Goal: Task Accomplishment & Management: Manage account settings

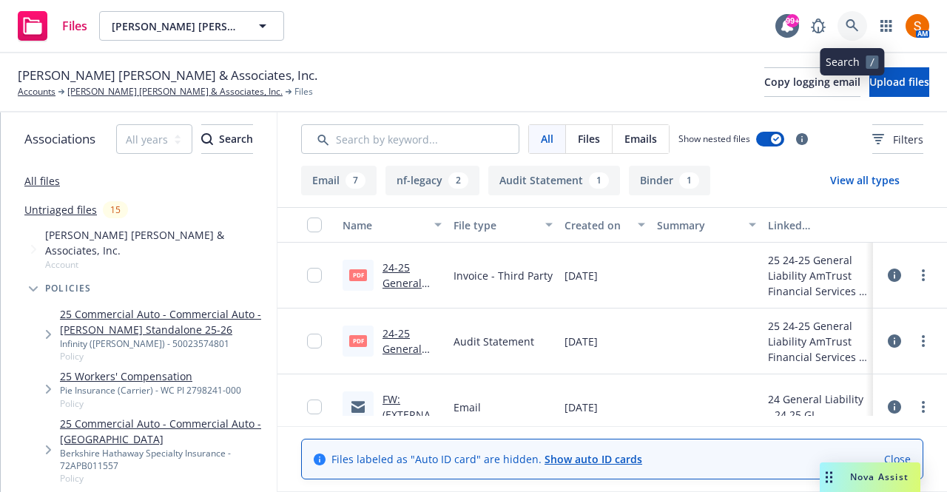
click at [859, 24] on link at bounding box center [853, 26] width 30 height 30
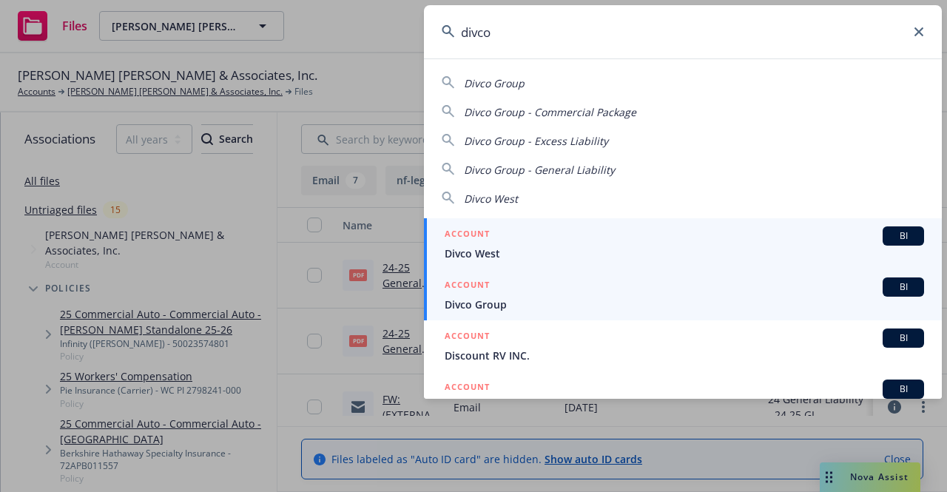
type input "divco"
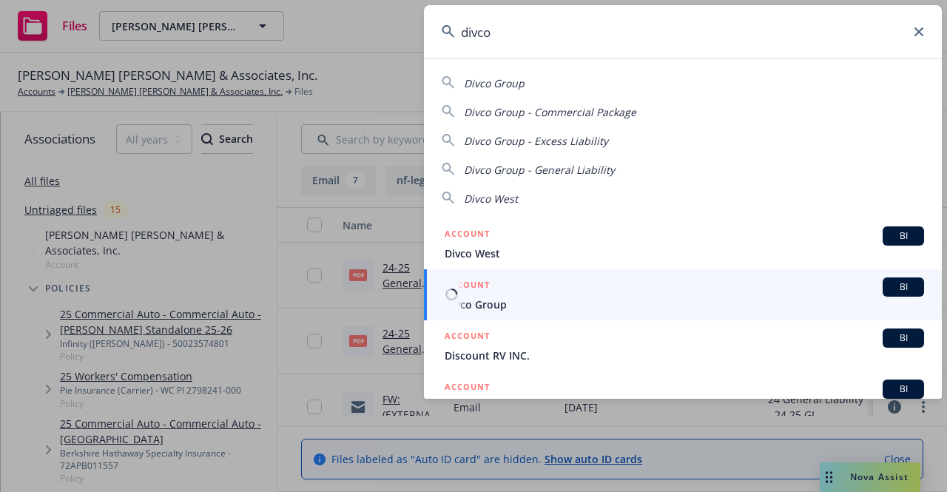
click at [524, 299] on span "Divco Group" at bounding box center [684, 305] width 479 height 16
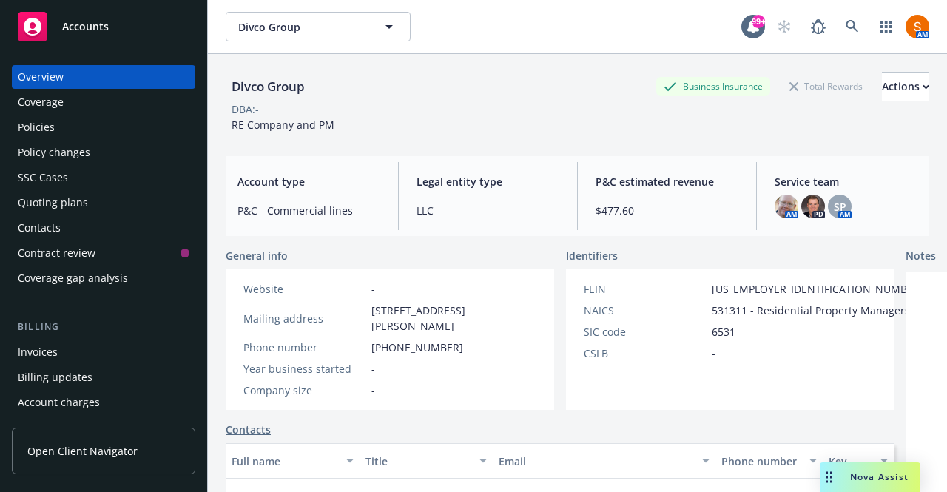
click at [67, 351] on div "Invoices" at bounding box center [104, 352] width 172 height 24
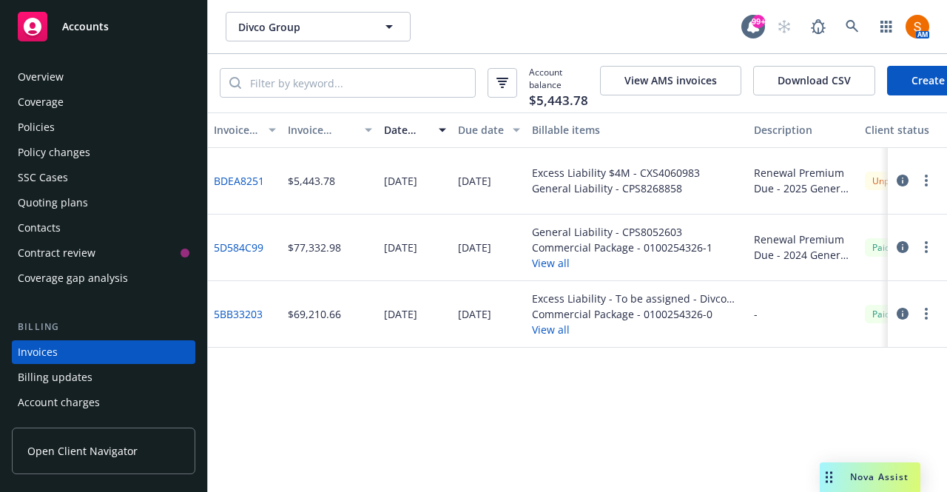
click at [59, 124] on div "Policies" at bounding box center [104, 127] width 172 height 24
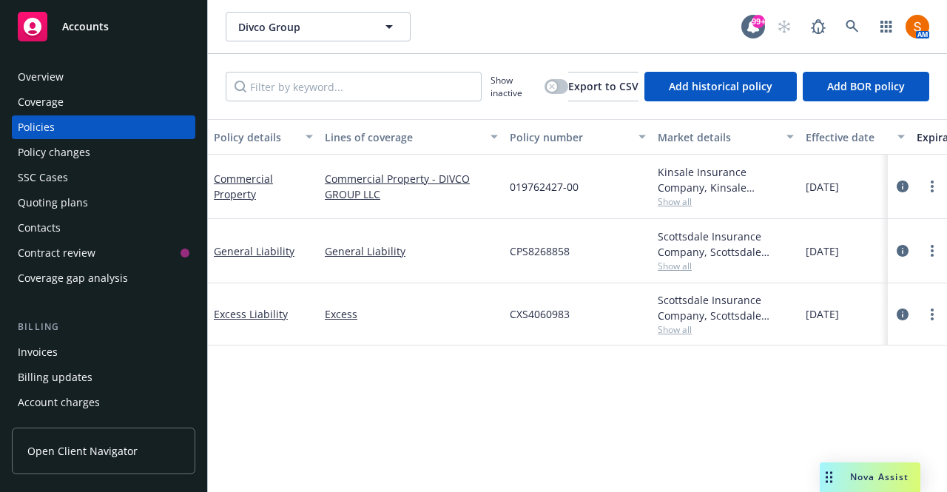
click at [56, 341] on div "Invoices" at bounding box center [38, 352] width 40 height 24
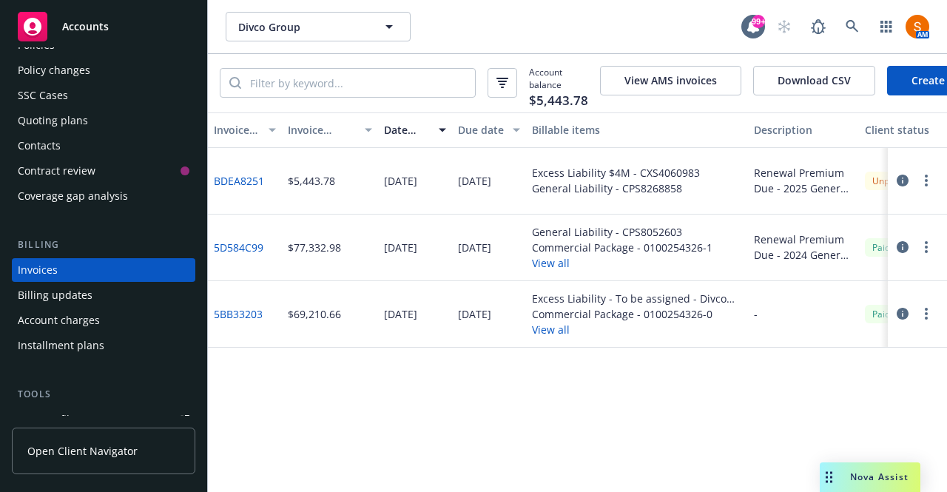
click at [252, 255] on link "5D584C99" at bounding box center [239, 248] width 50 height 16
click at [906, 253] on icon "button" at bounding box center [903, 247] width 12 height 12
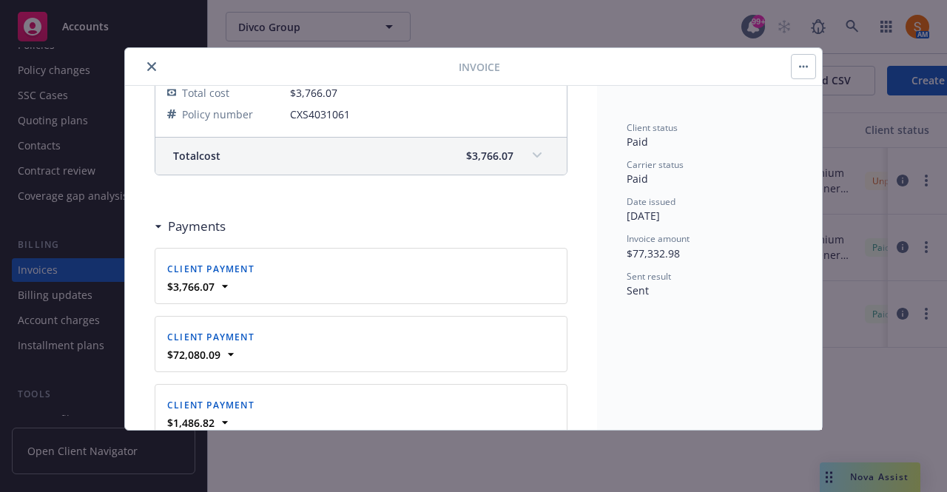
scroll to position [876, 0]
click at [145, 67] on button "close" at bounding box center [152, 67] width 18 height 18
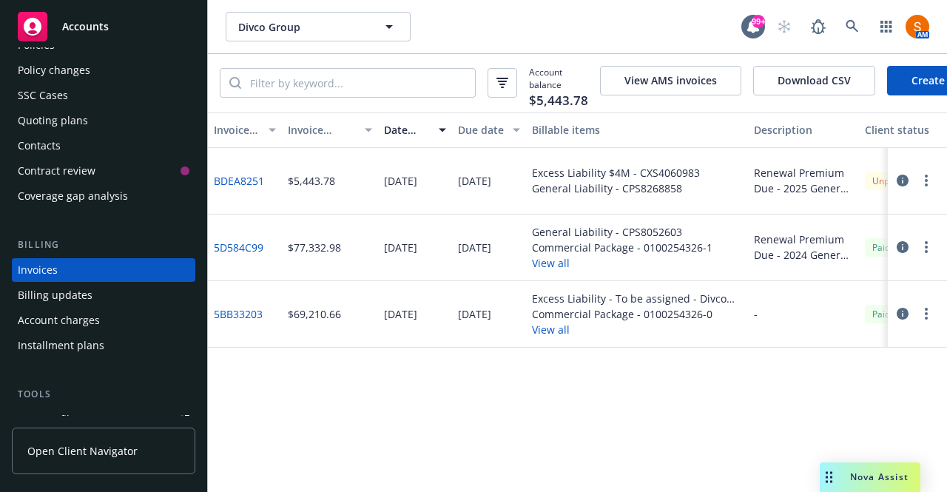
click at [934, 189] on button "button" at bounding box center [927, 181] width 18 height 18
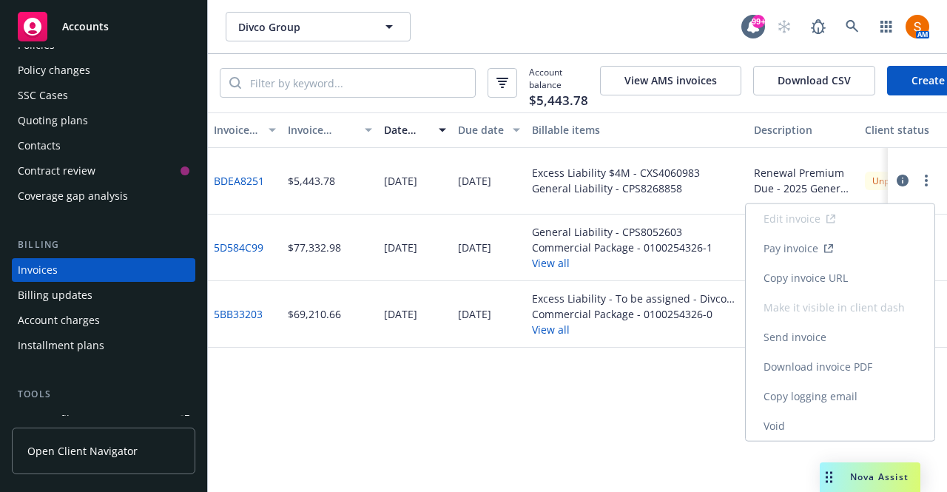
click at [807, 421] on link "Void" at bounding box center [840, 426] width 189 height 30
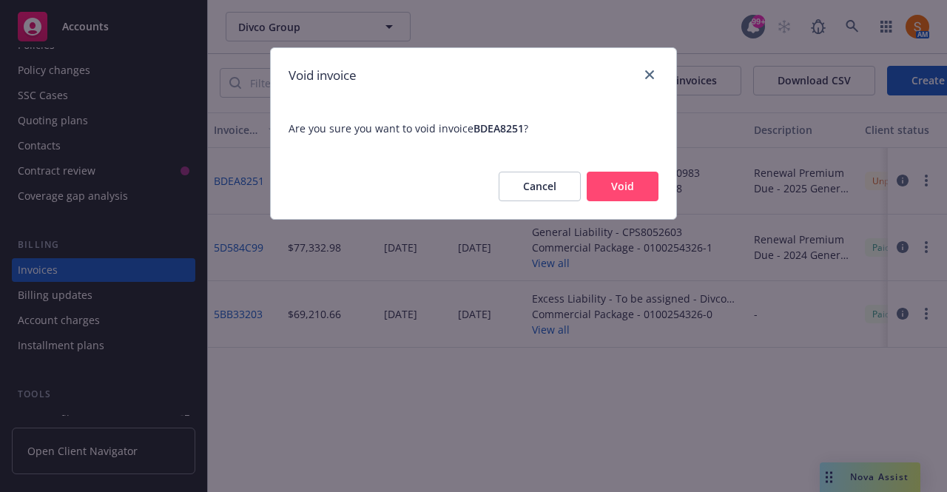
click at [626, 192] on button "Void" at bounding box center [623, 187] width 72 height 30
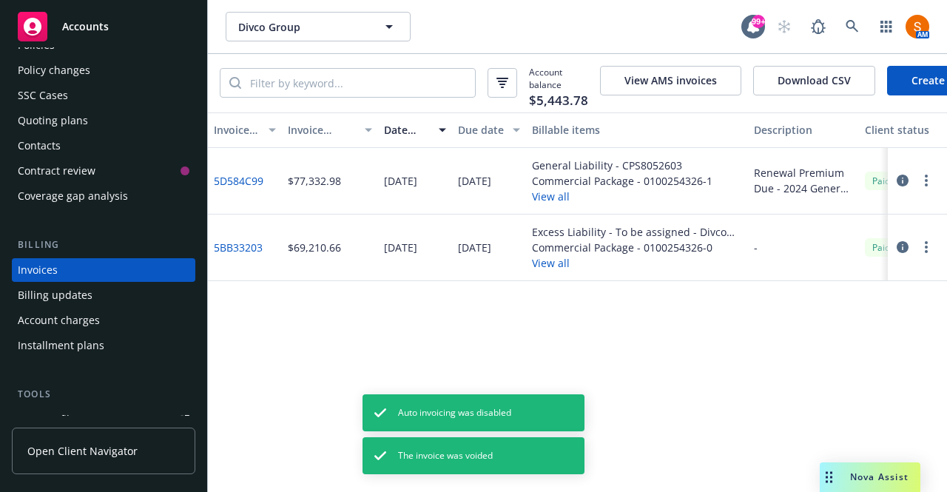
click at [906, 74] on link "Create Invoice" at bounding box center [947, 81] width 121 height 30
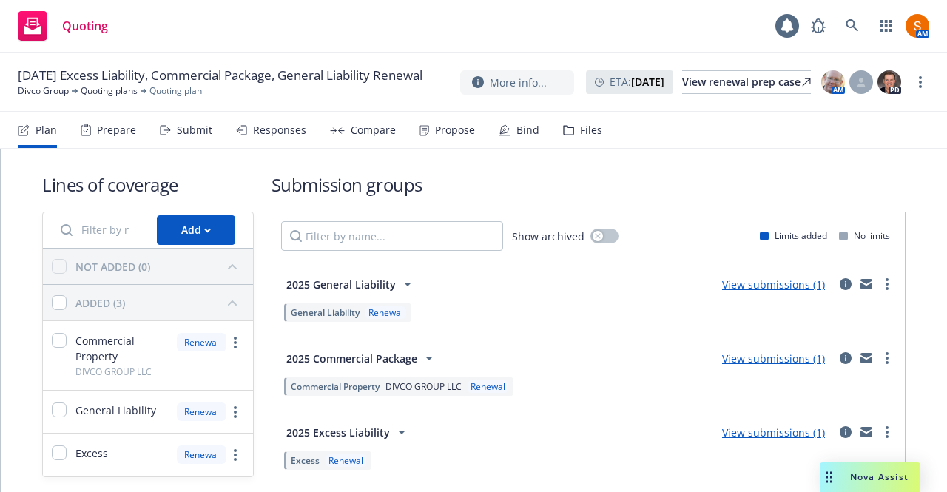
click at [427, 147] on div "Propose" at bounding box center [447, 130] width 55 height 36
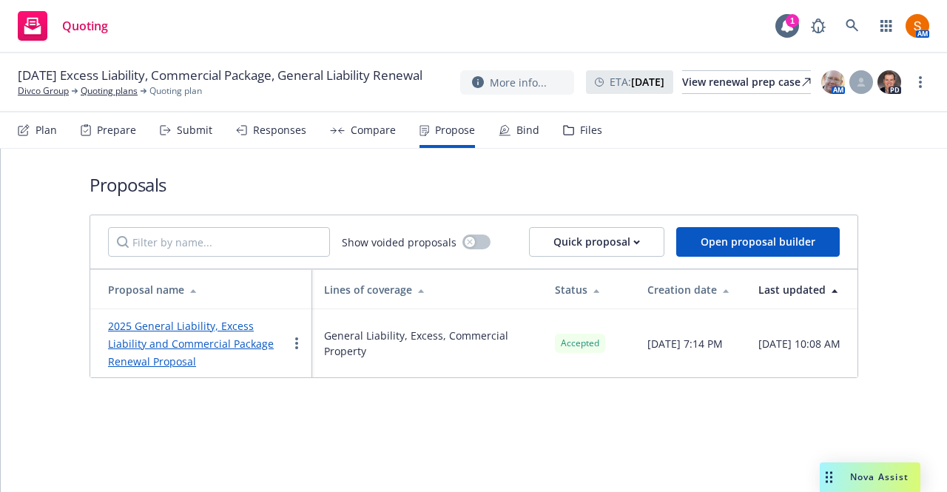
click at [511, 133] on div "Bind" at bounding box center [519, 130] width 41 height 36
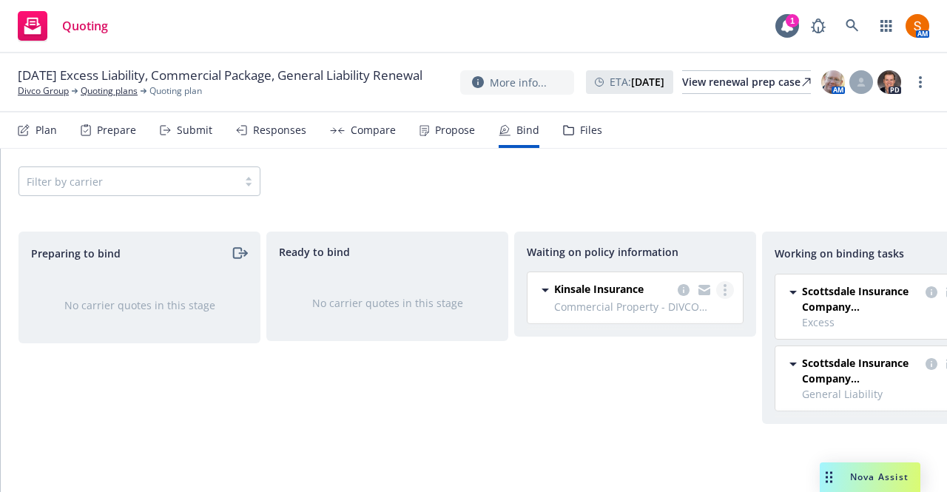
click at [725, 289] on circle "more" at bounding box center [725, 290] width 3 height 3
click at [695, 322] on span "Create policies" at bounding box center [654, 319] width 109 height 14
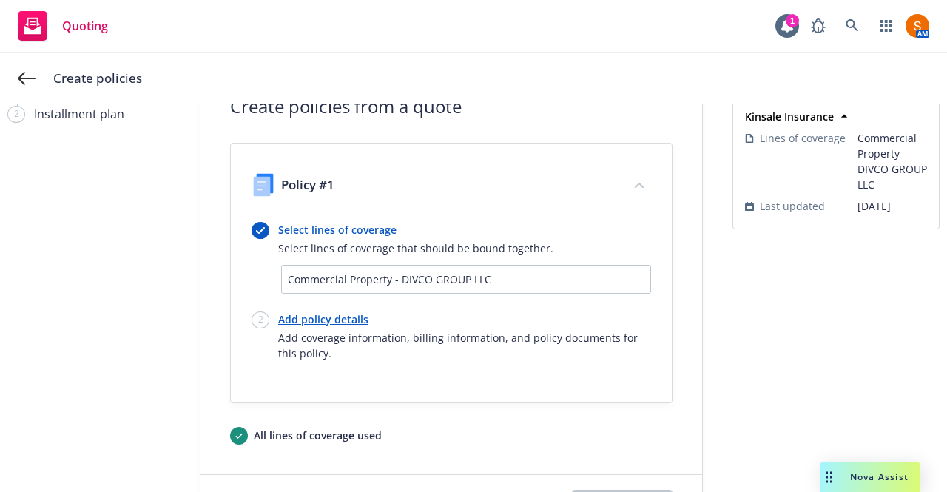
scroll to position [61, 0]
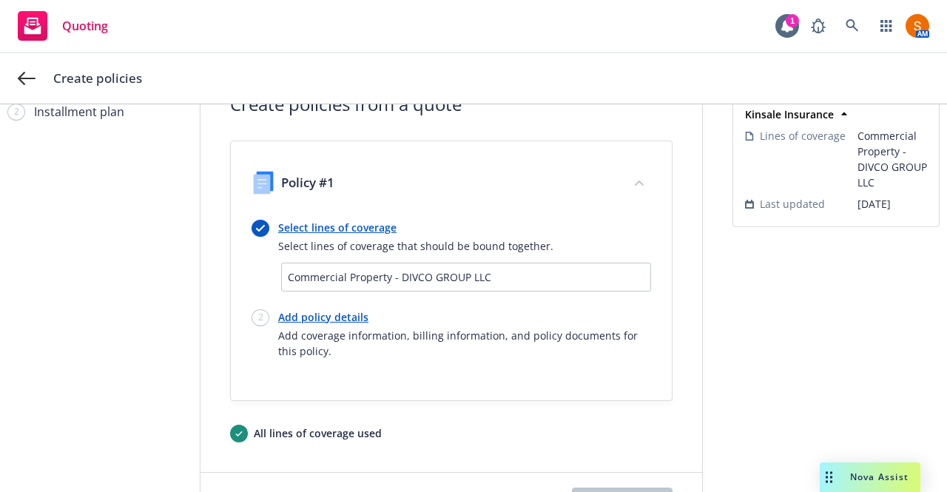
click at [344, 320] on link "Add policy details" at bounding box center [464, 317] width 373 height 16
select select "12"
select select "CA"
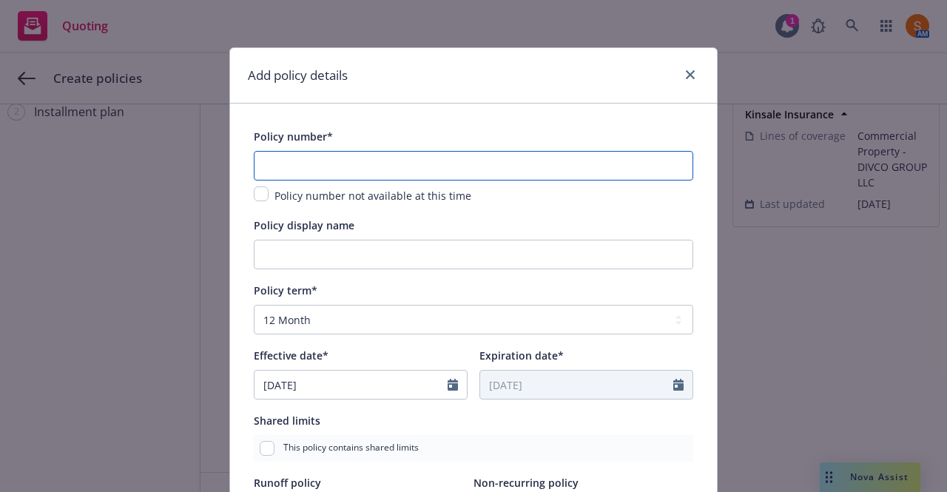
paste input "019762427-00"
click at [382, 169] on input "text" at bounding box center [474, 166] width 440 height 30
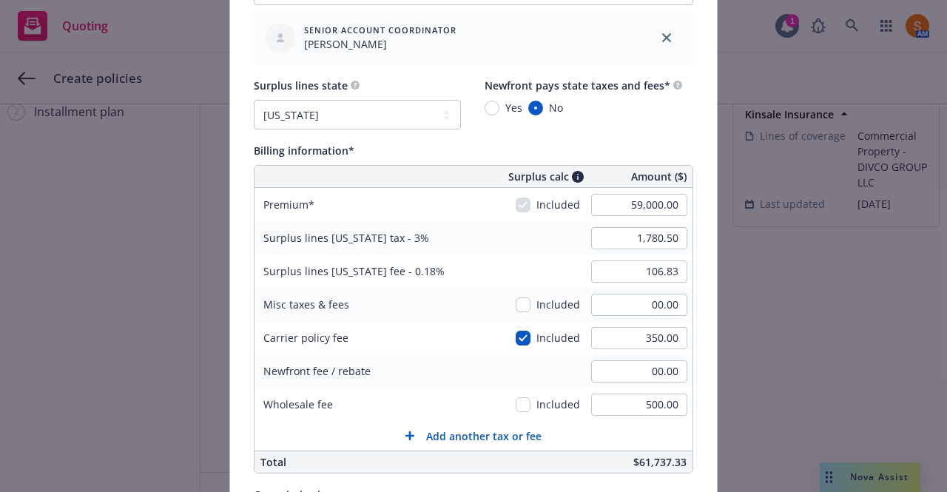
scroll to position [926, 0]
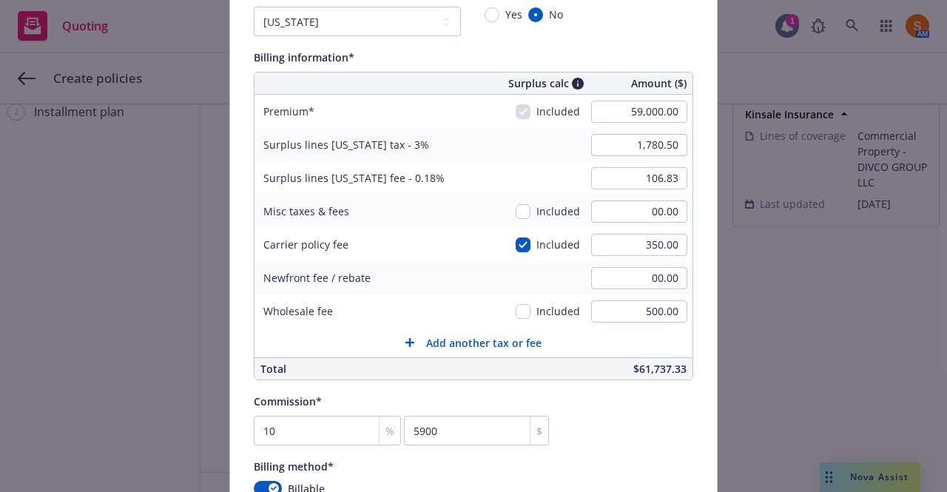
type input "019762427-00"
click at [648, 118] on input "59,000.00" at bounding box center [639, 112] width 96 height 22
type input "42,500.00"
type input "1,285.50"
type input "77.13"
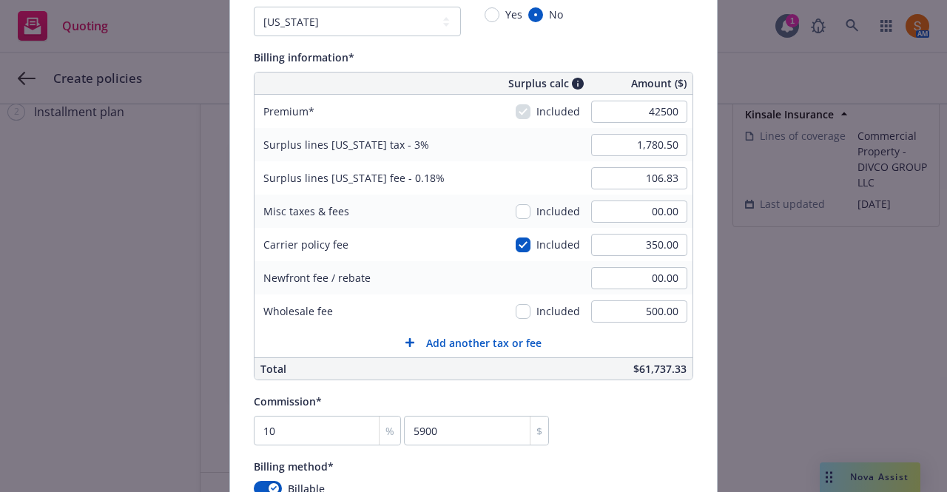
type input "4250"
click at [486, 153] on div "Surplus lines California tax - 3% 1,285.50" at bounding box center [474, 144] width 438 height 33
click at [656, 245] on input "350.00" at bounding box center [639, 245] width 96 height 22
type input "750"
type input "1,297.50"
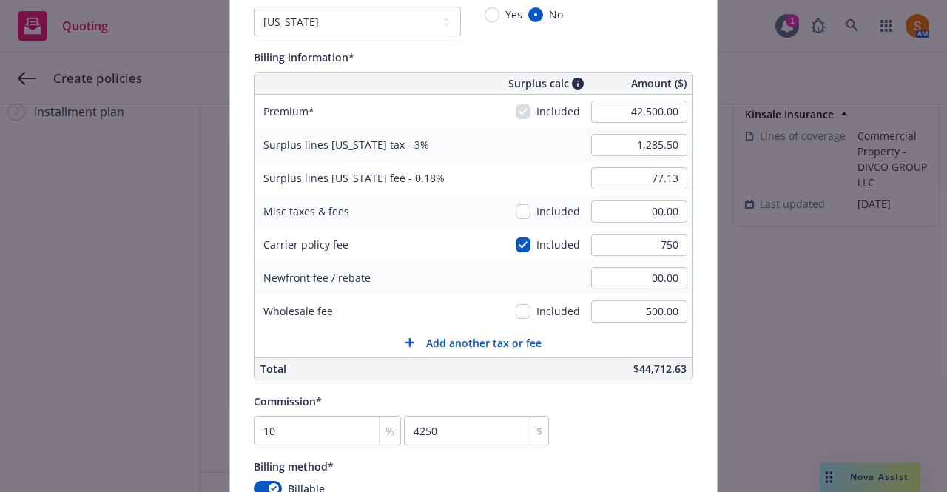
type input "77.85"
type input "750.00"
click at [436, 295] on div "Wholesale fee" at bounding box center [366, 310] width 222 height 33
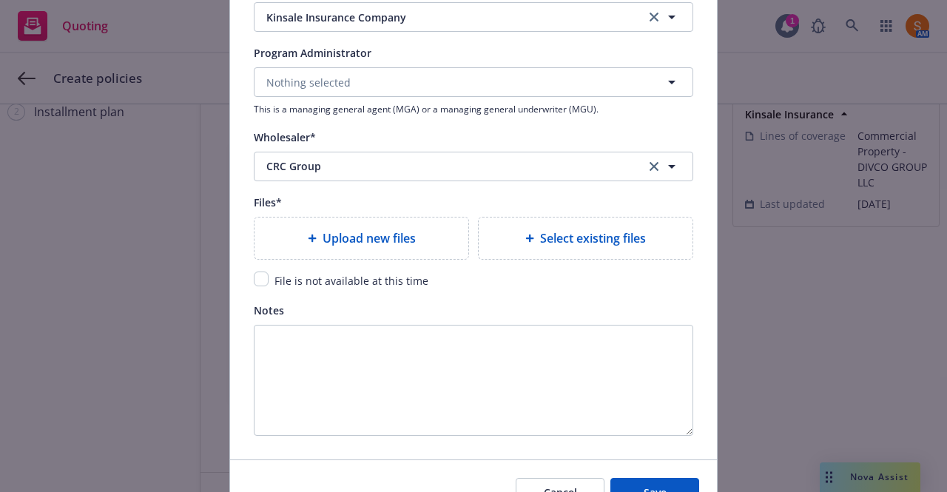
scroll to position [1687, 0]
click at [256, 278] on input "checkbox" at bounding box center [261, 278] width 15 height 15
checkbox input "true"
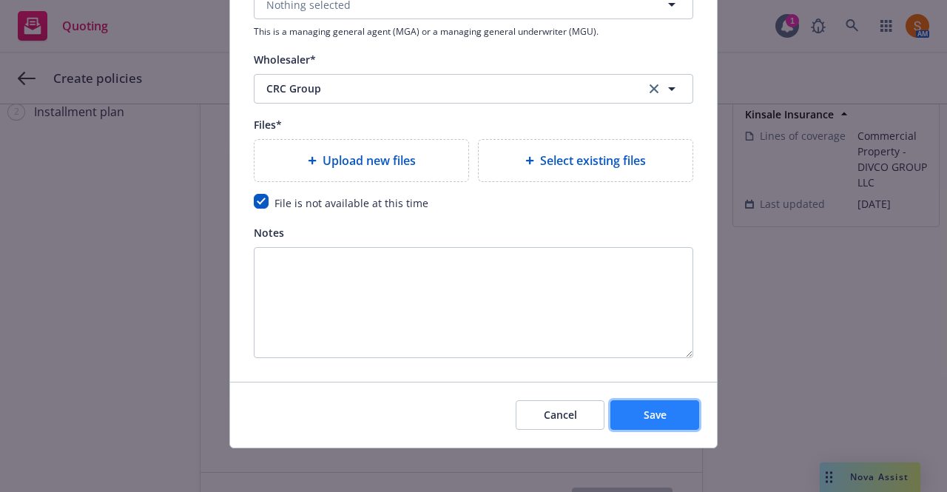
click at [629, 420] on button "Save" at bounding box center [654, 415] width 89 height 30
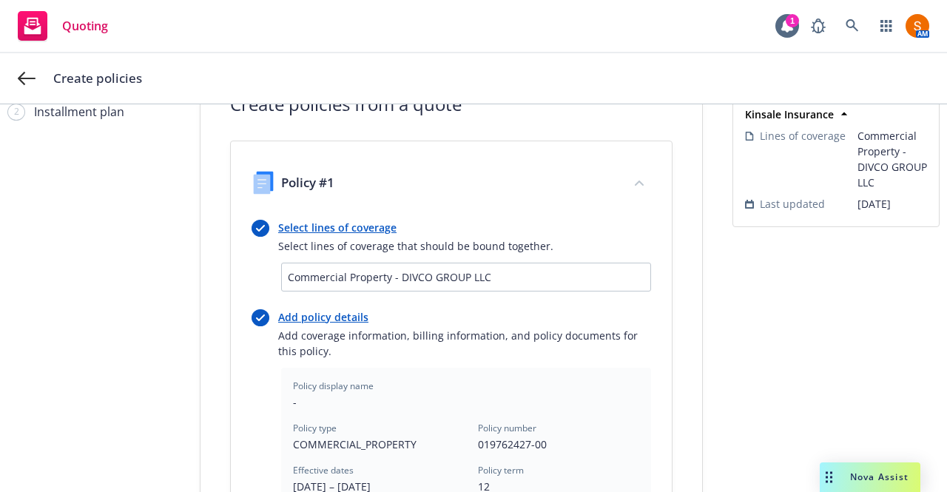
scroll to position [528, 0]
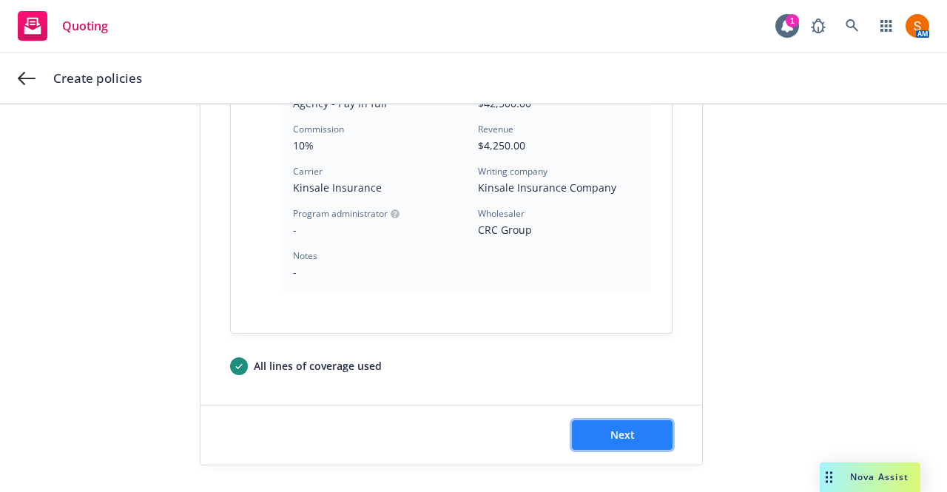
click at [623, 428] on span "Next" at bounding box center [622, 435] width 24 height 14
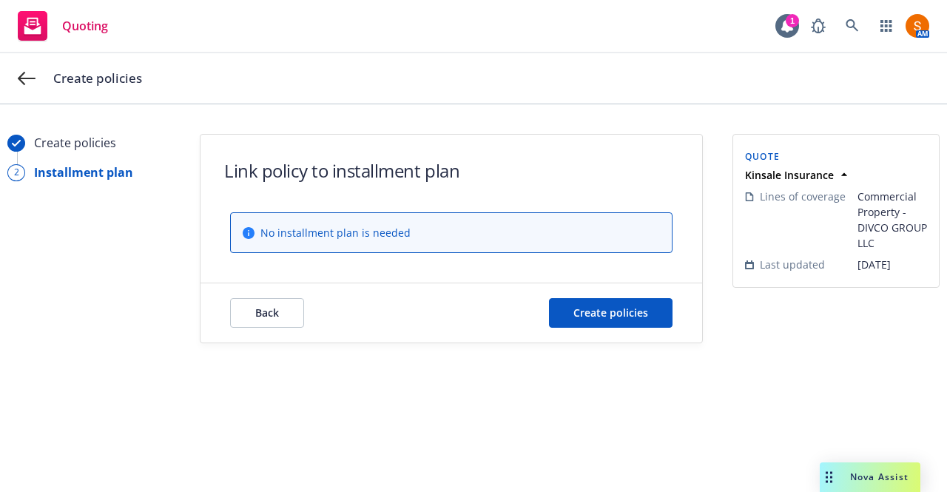
scroll to position [0, 0]
click at [602, 319] on button "Create policies" at bounding box center [611, 313] width 124 height 30
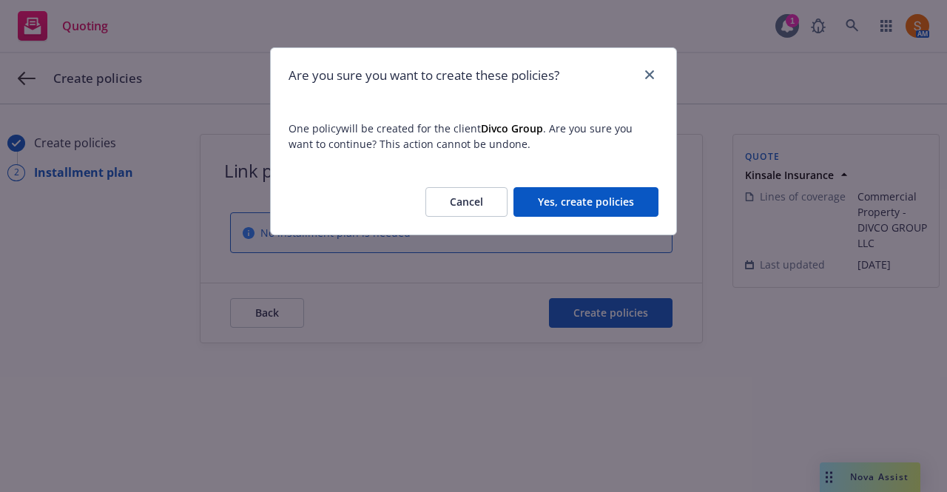
click at [579, 205] on button "Yes, create policies" at bounding box center [586, 202] width 145 height 30
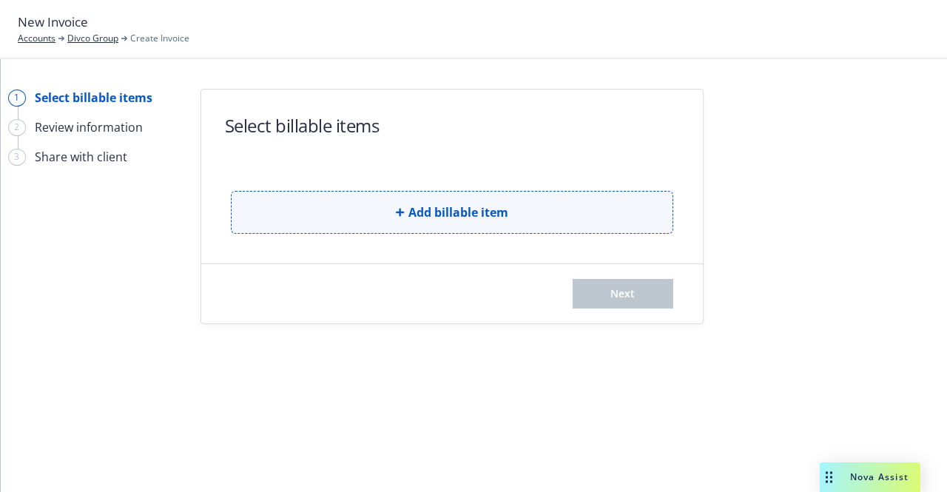
click at [411, 201] on button "Add billable item" at bounding box center [452, 212] width 442 height 43
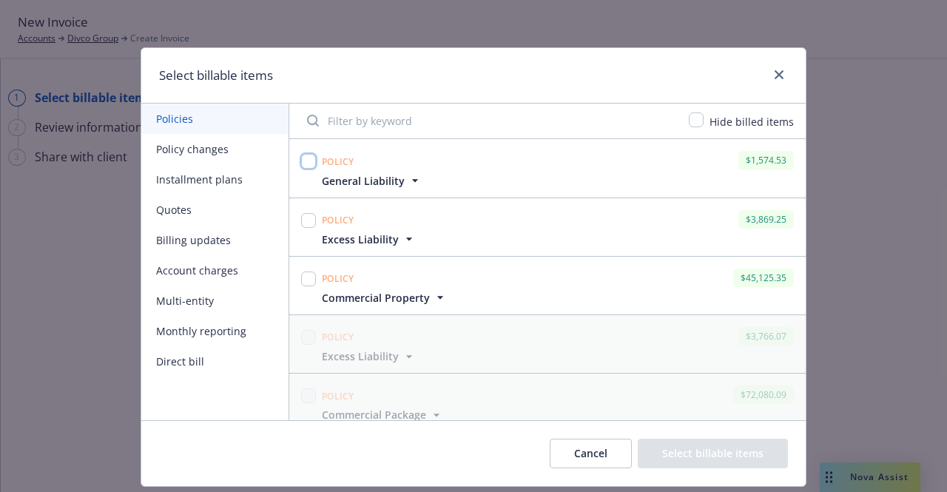
click at [301, 164] on input "checkbox" at bounding box center [308, 161] width 15 height 15
checkbox input "true"
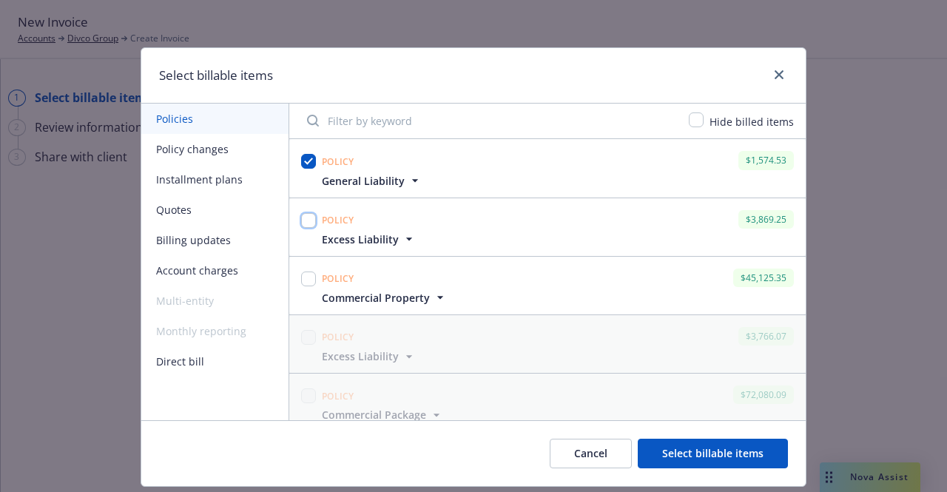
click at [302, 220] on input "checkbox" at bounding box center [308, 220] width 15 height 15
checkbox input "true"
click at [305, 279] on input "checkbox" at bounding box center [308, 279] width 15 height 15
checkbox input "true"
click at [682, 439] on button "Select billable items" at bounding box center [713, 454] width 150 height 30
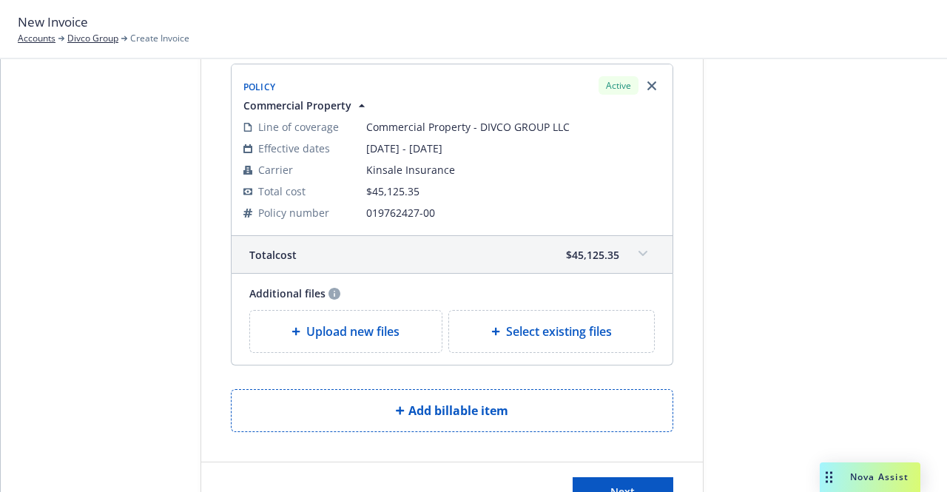
scroll to position [761, 0]
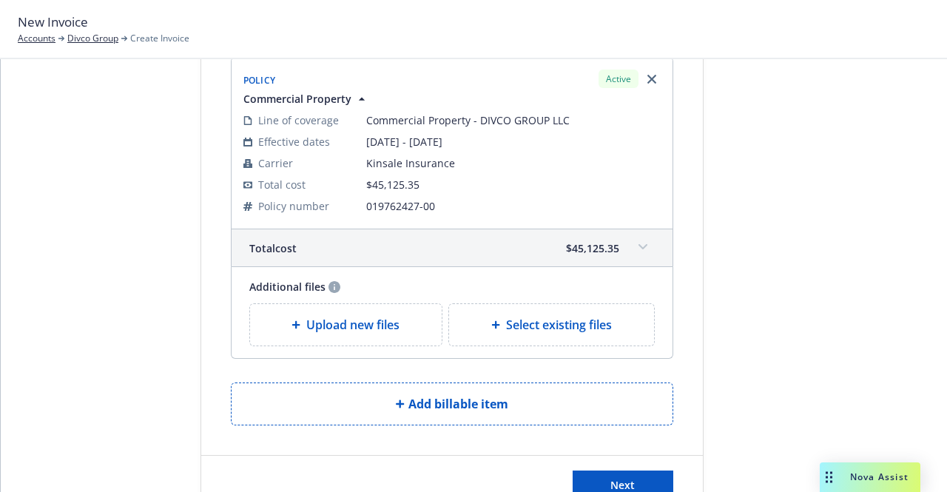
click at [368, 320] on span "Upload new files" at bounding box center [352, 325] width 93 height 18
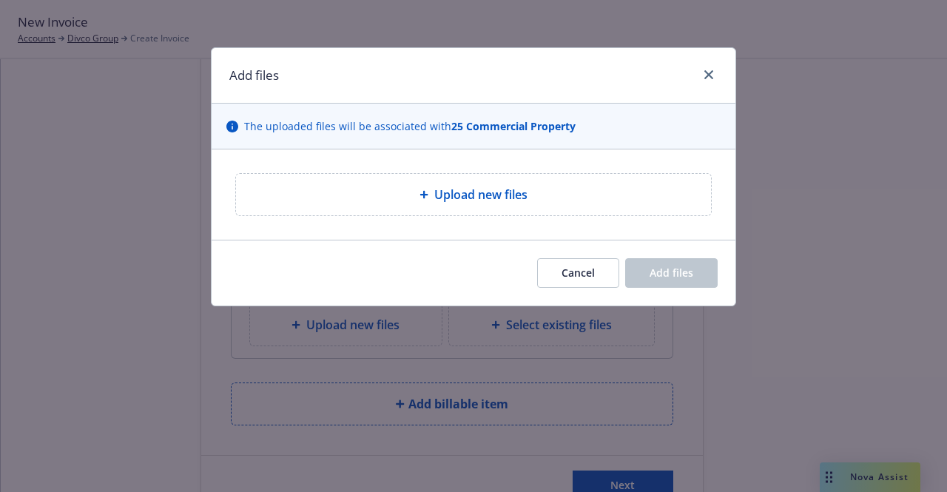
click at [414, 194] on div "Upload new files" at bounding box center [473, 195] width 451 height 18
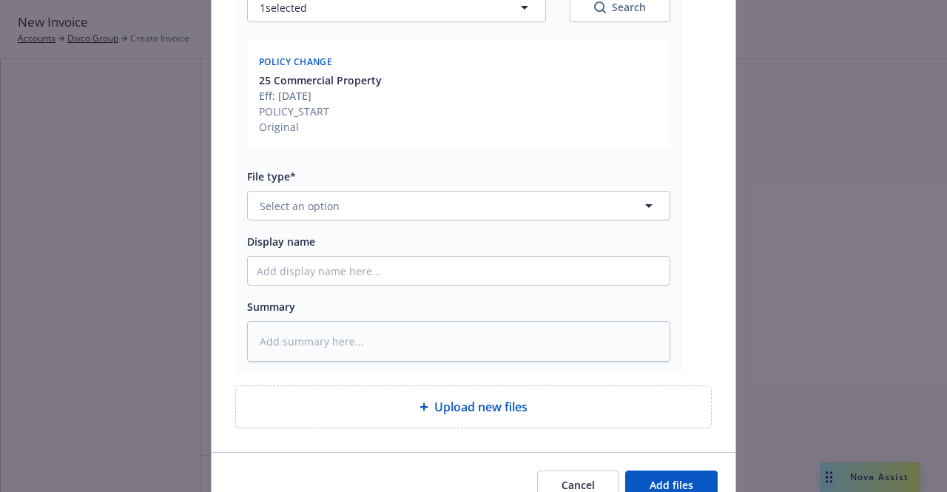
scroll to position [328, 0]
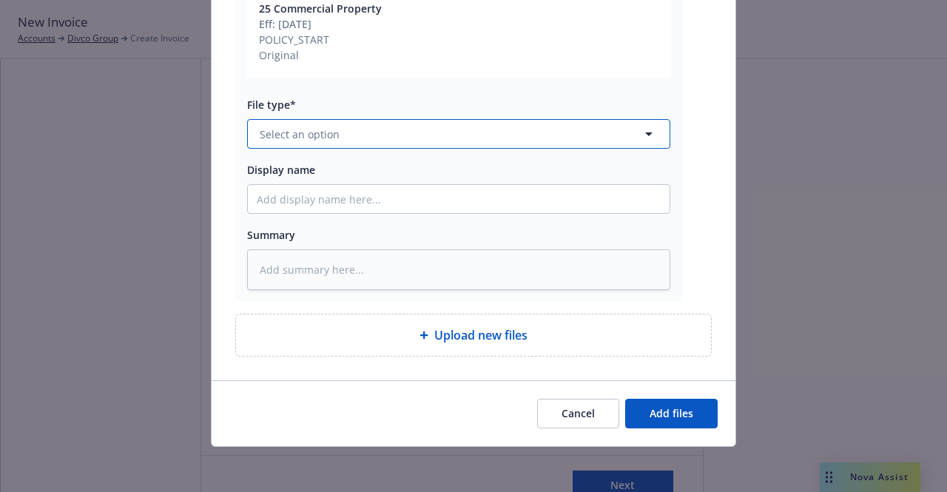
click at [397, 144] on button "Select an option" at bounding box center [458, 134] width 423 height 30
type input "invoice"
click at [358, 214] on div "Invoice - Third Party" at bounding box center [312, 213] width 111 height 21
click at [688, 411] on button "Add files" at bounding box center [671, 414] width 92 height 30
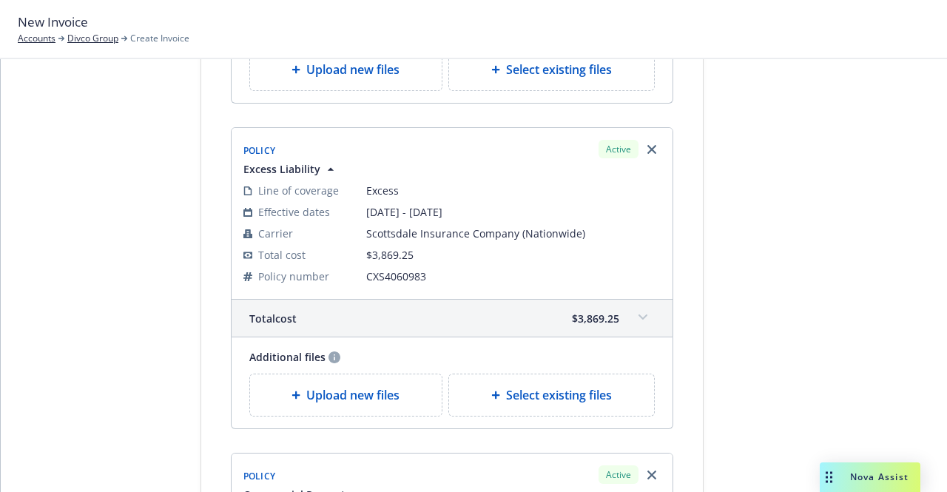
scroll to position [368, 0]
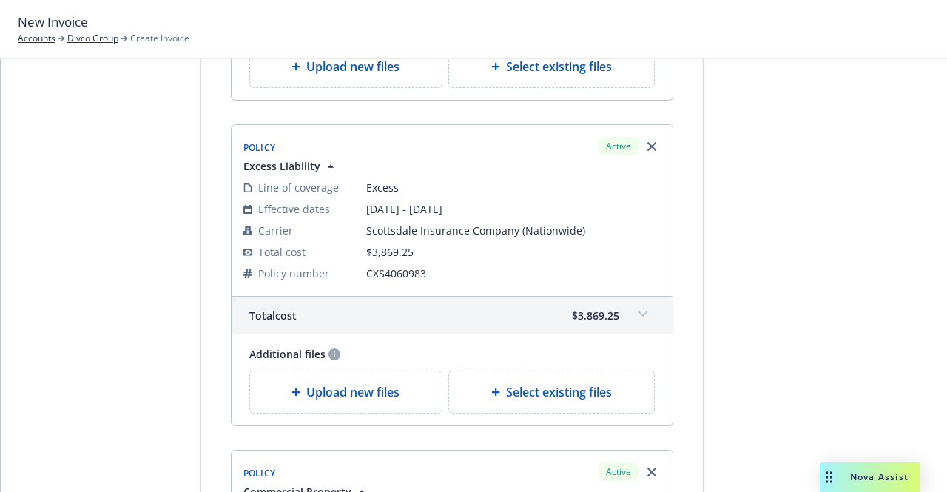
click at [356, 404] on div "Upload new files" at bounding box center [346, 391] width 192 height 41
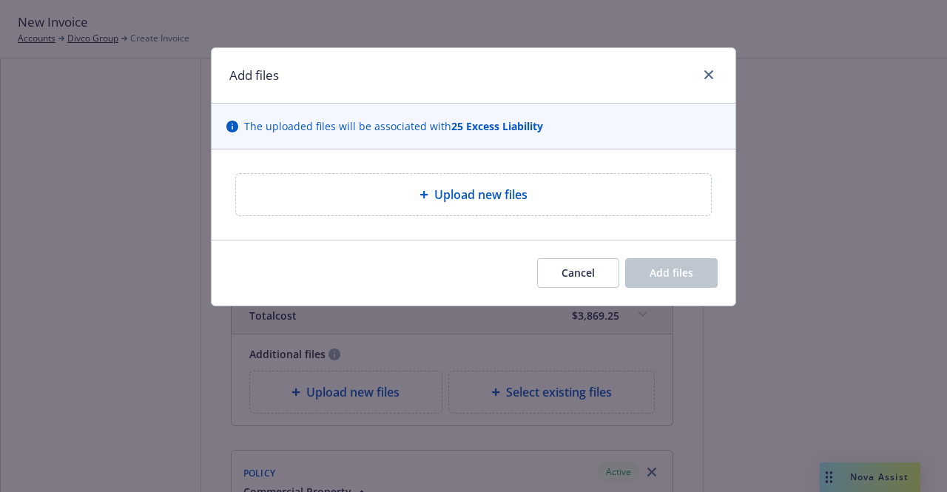
click at [420, 201] on div "Upload new files" at bounding box center [473, 195] width 451 height 18
type textarea "x"
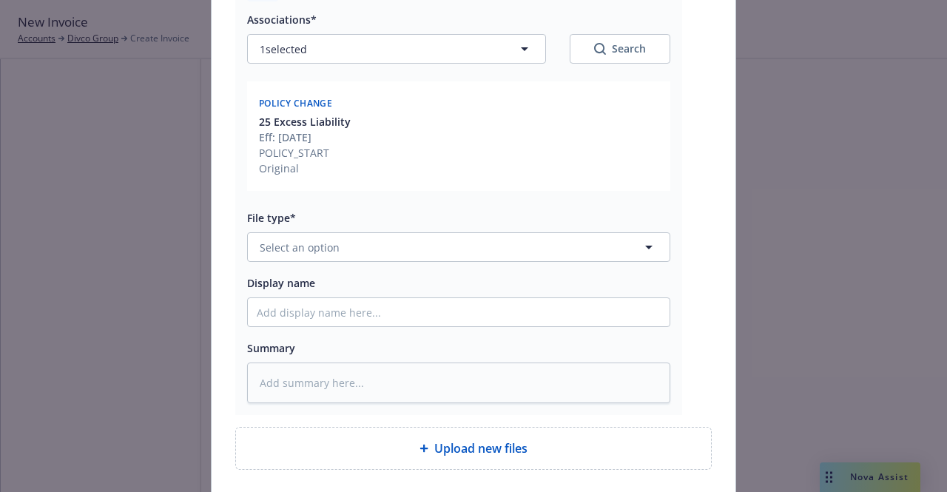
scroll to position [223, 0]
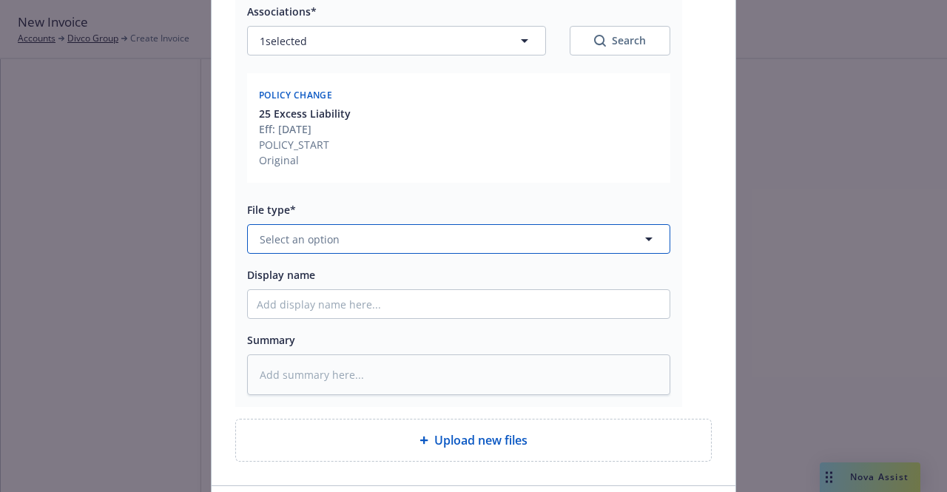
click at [408, 242] on button "Select an option" at bounding box center [458, 239] width 423 height 30
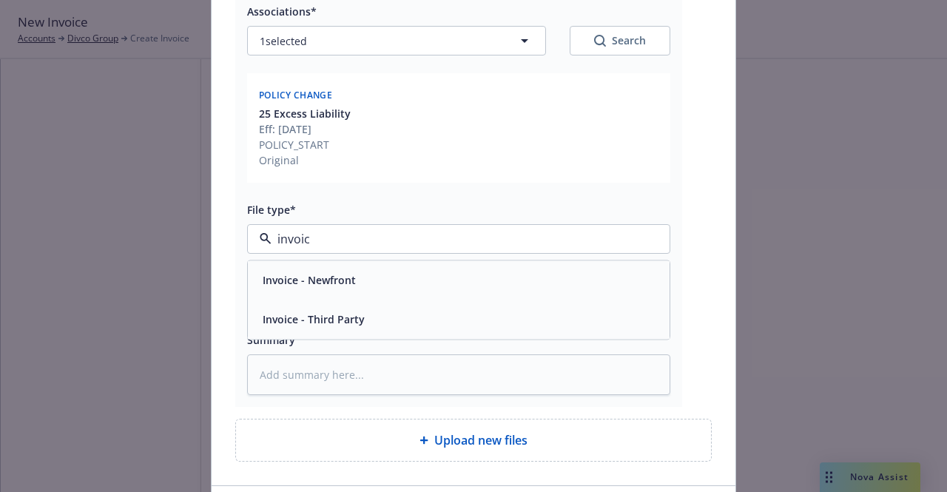
type input "invoice"
click at [360, 334] on div "Invoice - Third Party" at bounding box center [459, 319] width 422 height 39
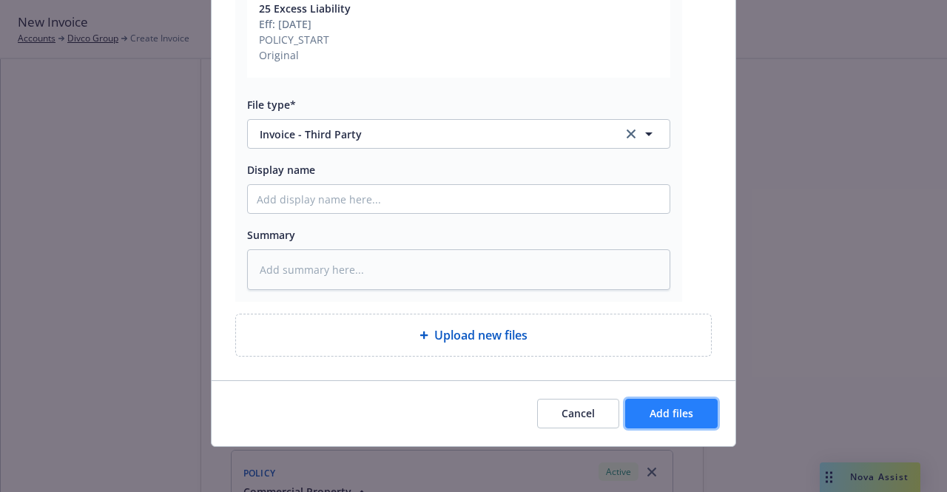
click at [679, 420] on button "Add files" at bounding box center [671, 414] width 92 height 30
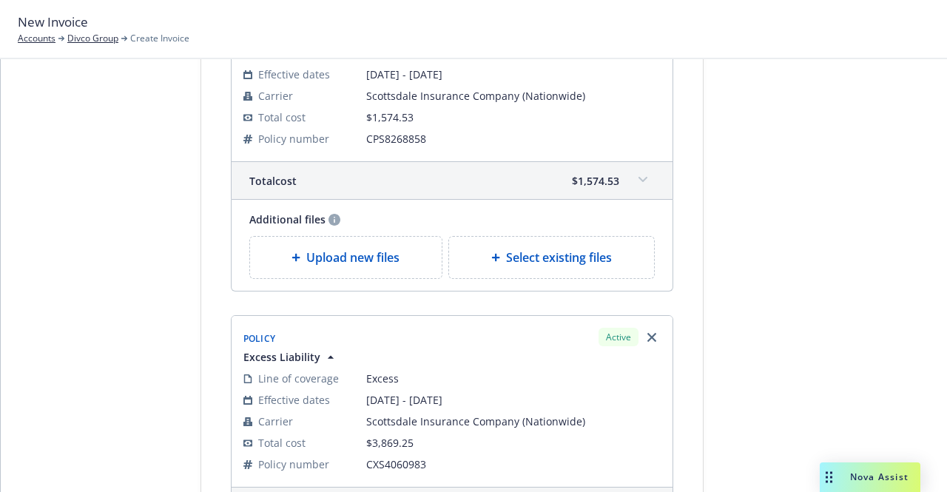
scroll to position [0, 0]
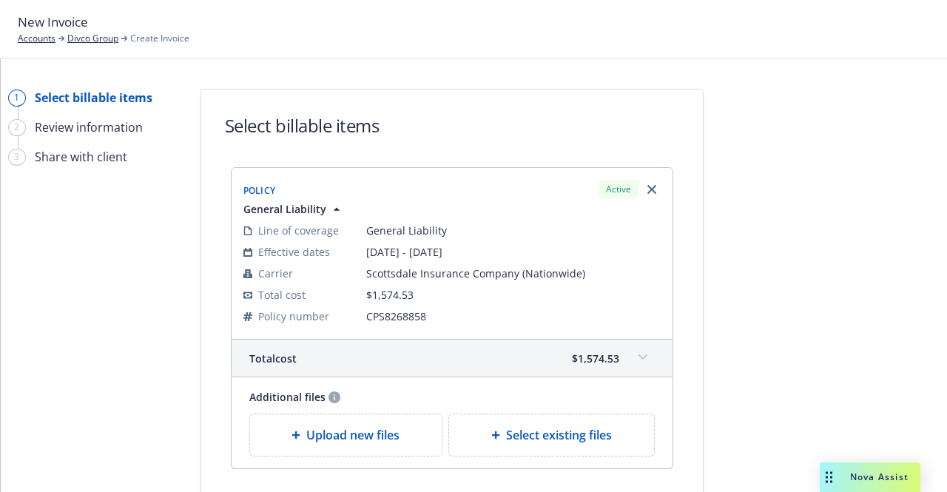
click at [383, 426] on span "Upload new files" at bounding box center [352, 435] width 93 height 18
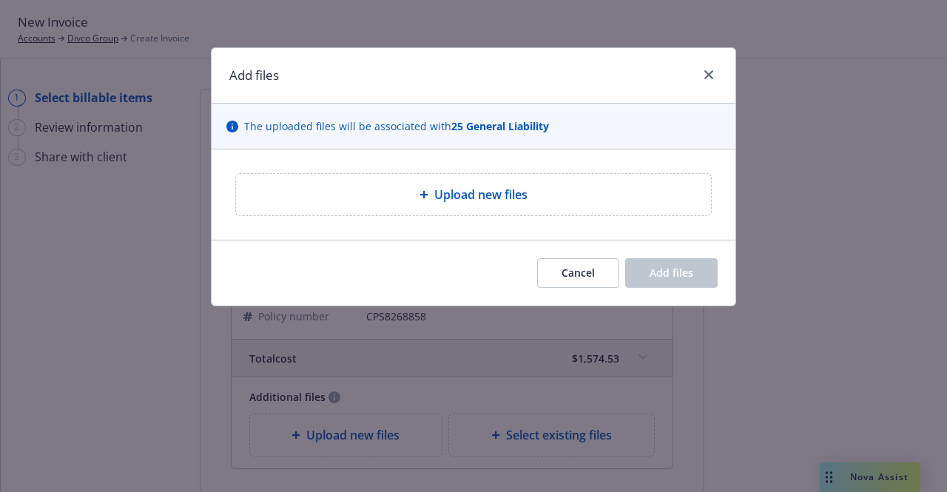
click at [417, 206] on div "Upload new files" at bounding box center [473, 194] width 475 height 41
type textarea "x"
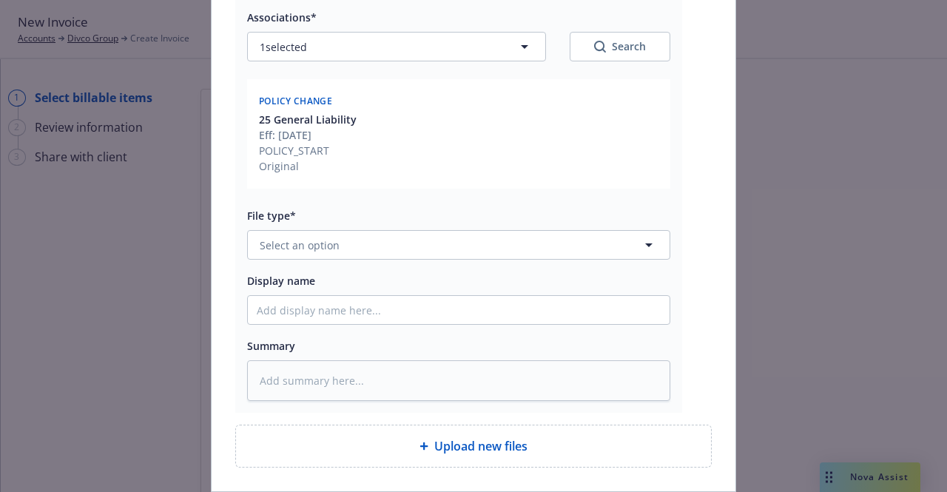
scroll to position [232, 0]
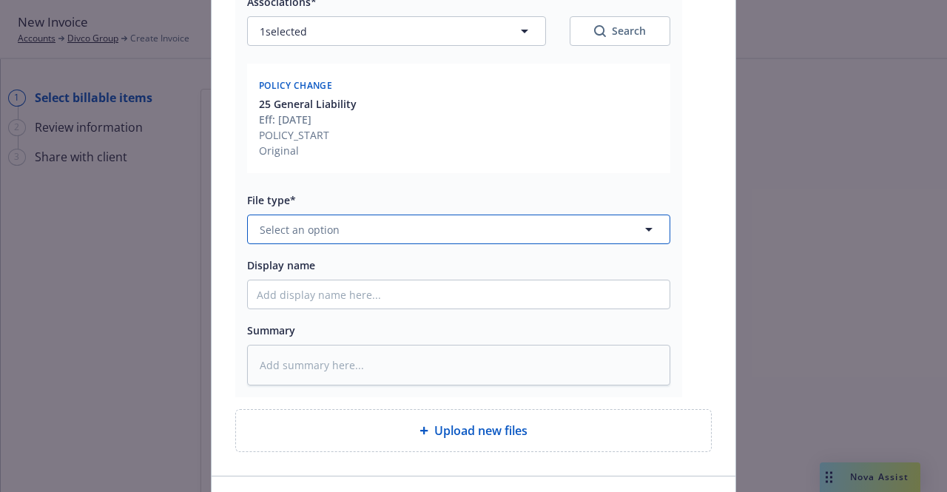
click at [360, 224] on button "Select an option" at bounding box center [458, 230] width 423 height 30
type input "invoice"
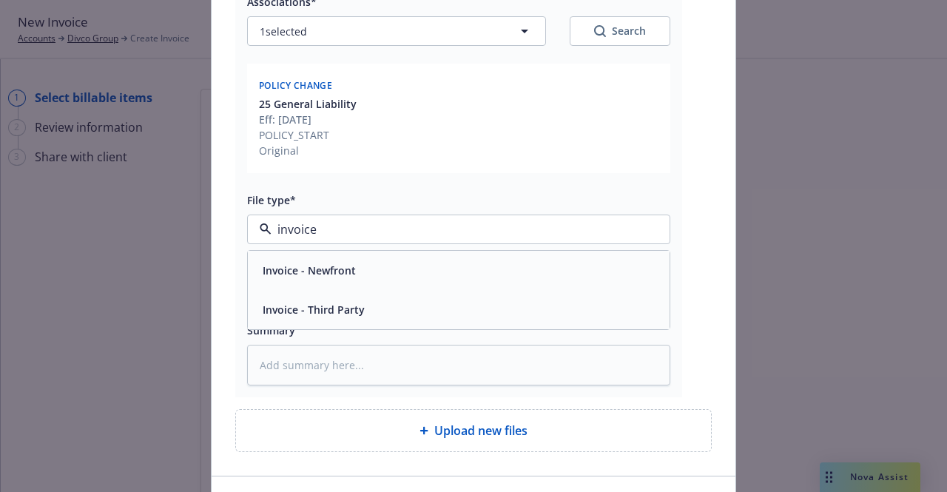
click at [338, 306] on span "Invoice - Third Party" at bounding box center [314, 310] width 102 height 16
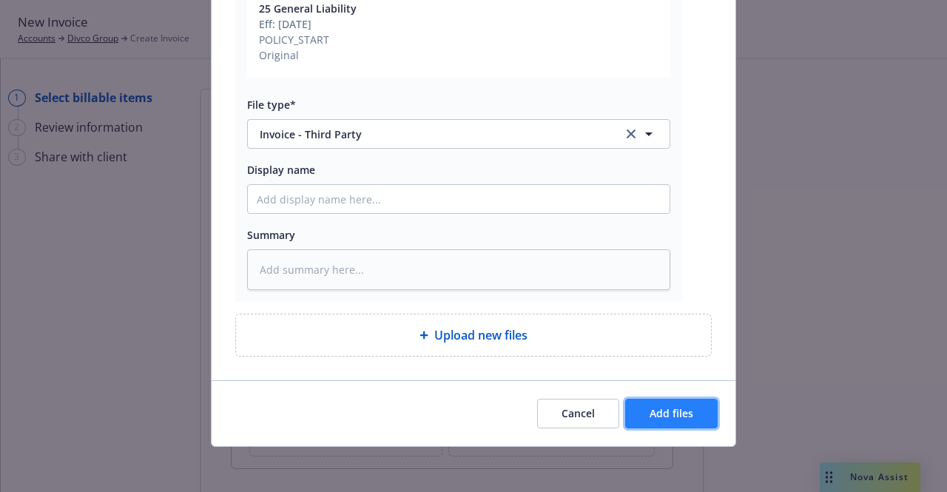
click at [675, 420] on button "Add files" at bounding box center [671, 414] width 92 height 30
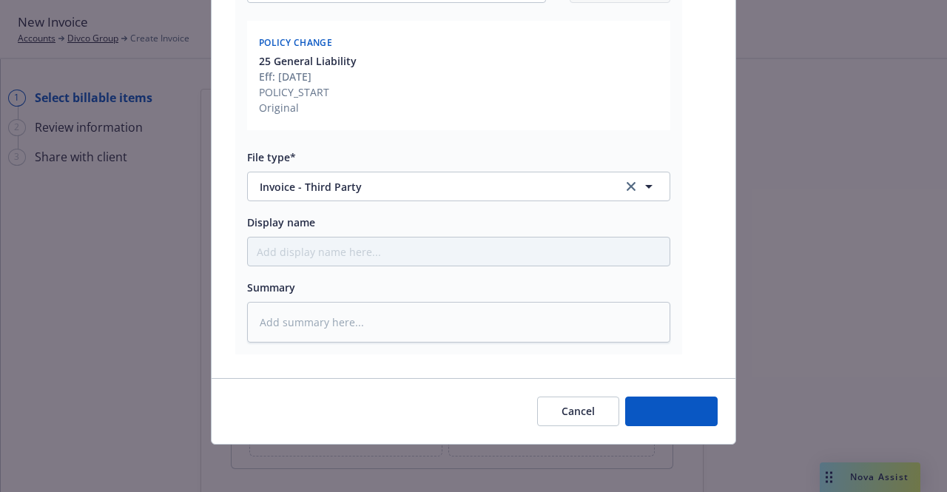
scroll to position [274, 0]
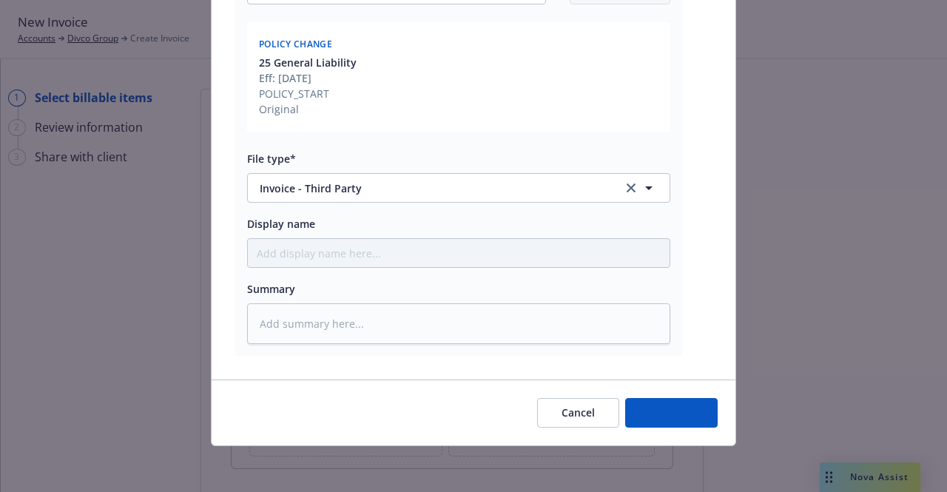
type textarea "x"
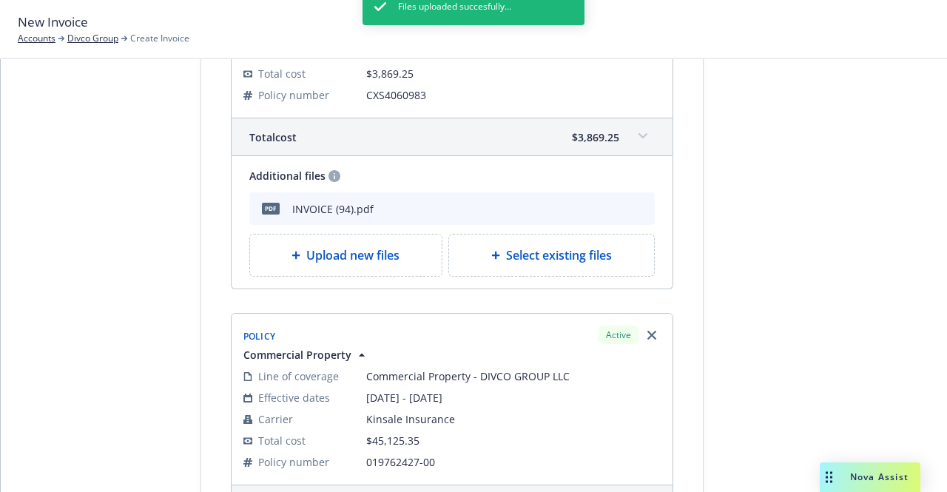
scroll to position [933, 0]
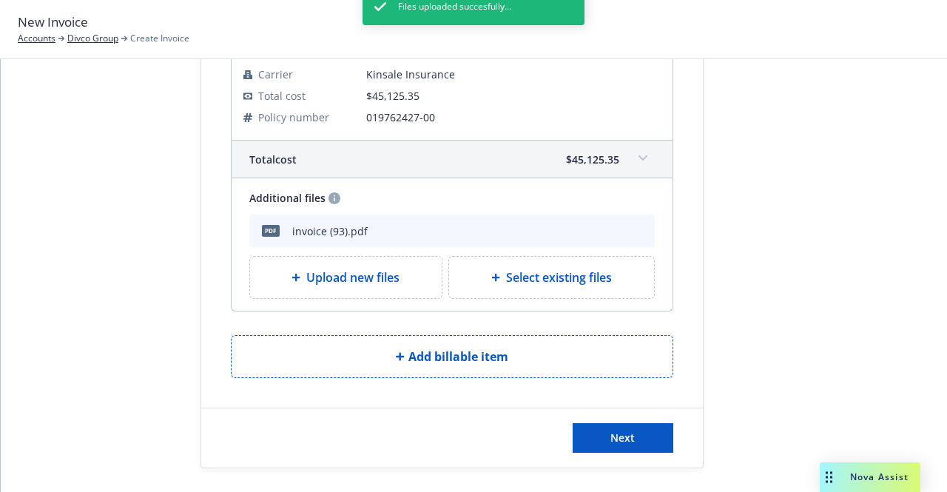
click at [656, 453] on div "Next" at bounding box center [452, 437] width 502 height 59
click at [633, 429] on button "Next" at bounding box center [623, 438] width 101 height 30
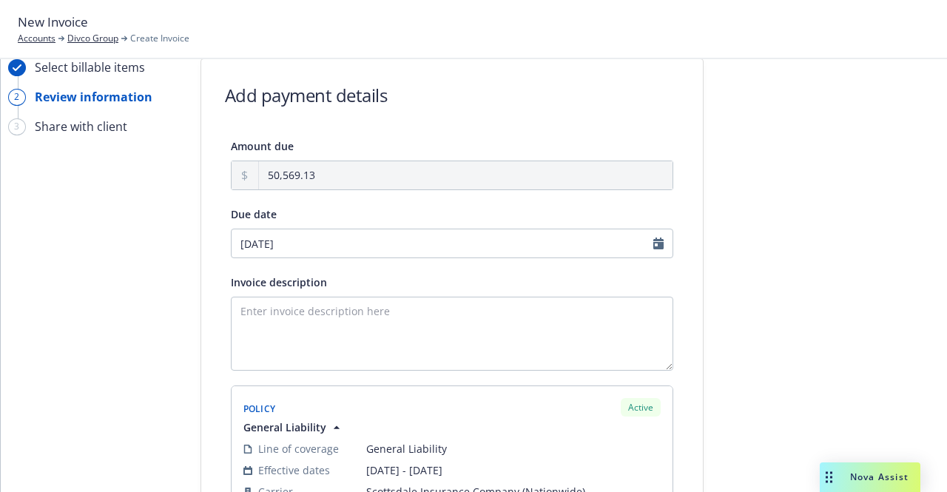
scroll to position [36, 0]
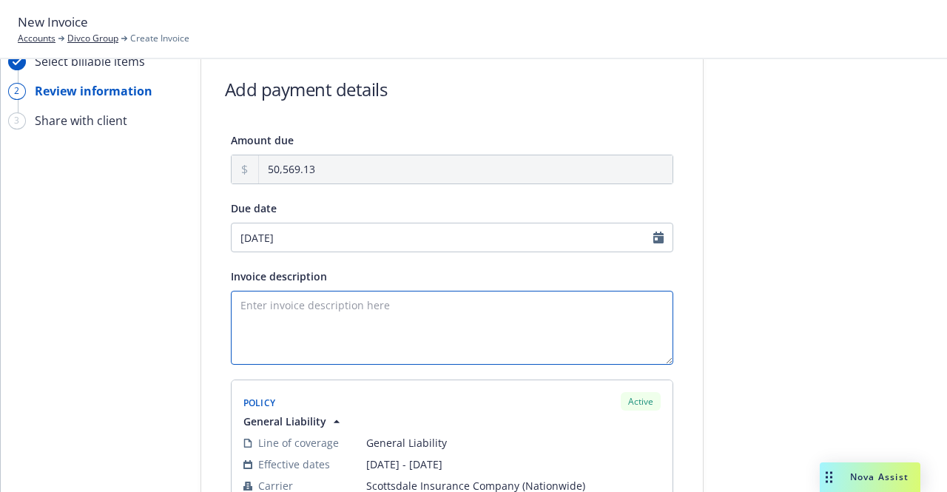
click at [383, 292] on textarea "Invoice description" at bounding box center [452, 328] width 442 height 74
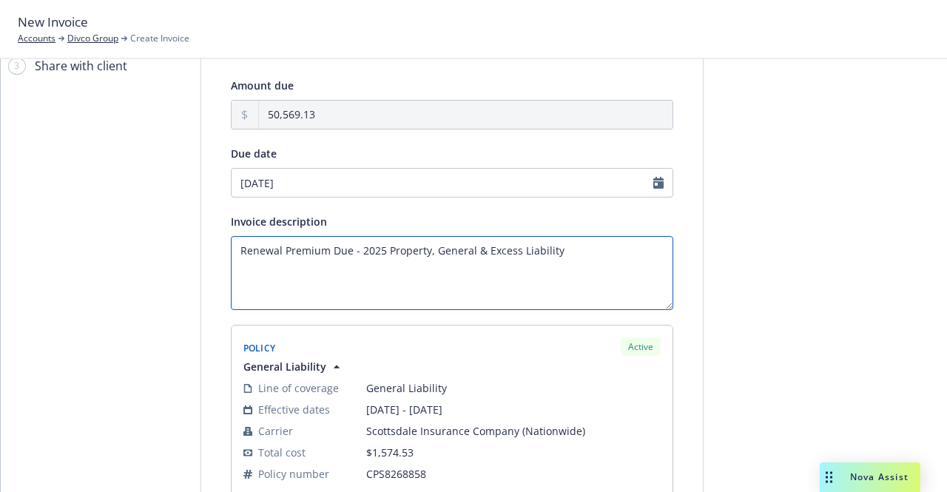
scroll to position [62, 0]
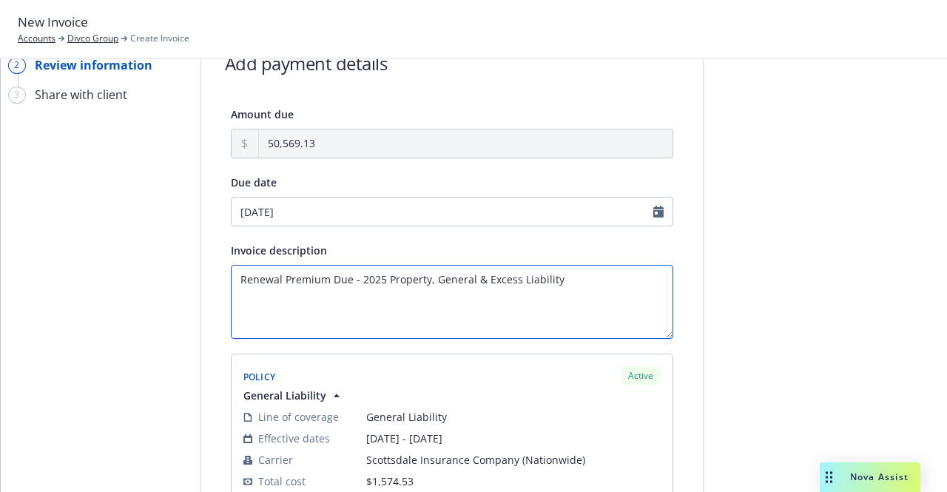
type textarea "Renewal Premium Due - 2025 Property, General & Excess Liability"
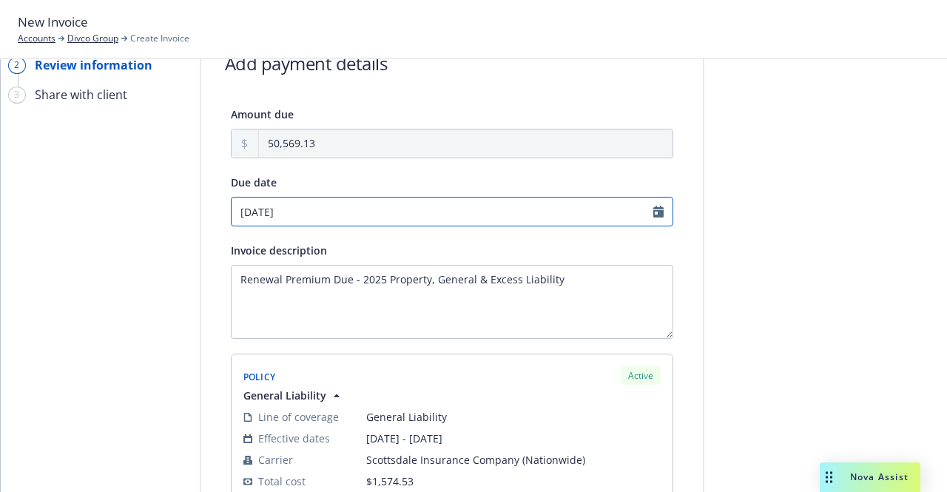
click at [395, 208] on input "10/06/2025" at bounding box center [452, 212] width 442 height 30
select select "October"
select select "2025"
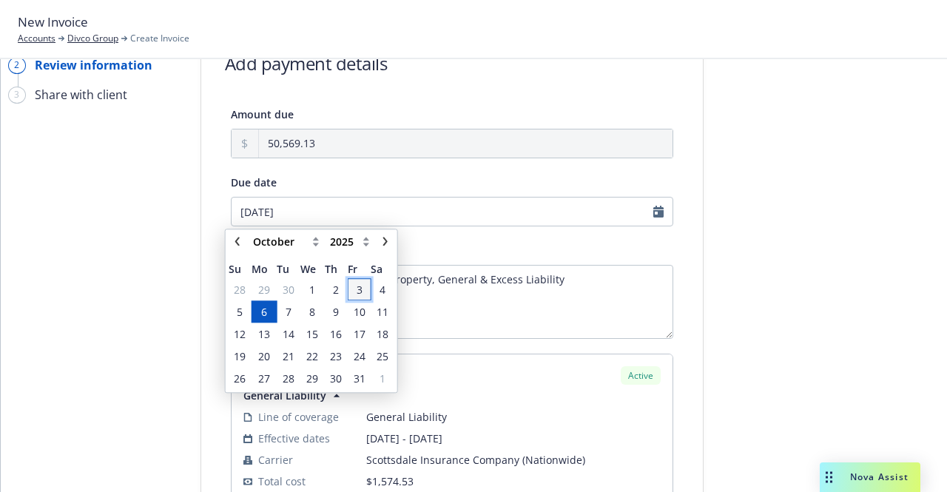
click at [364, 293] on span "3" at bounding box center [359, 289] width 20 height 18
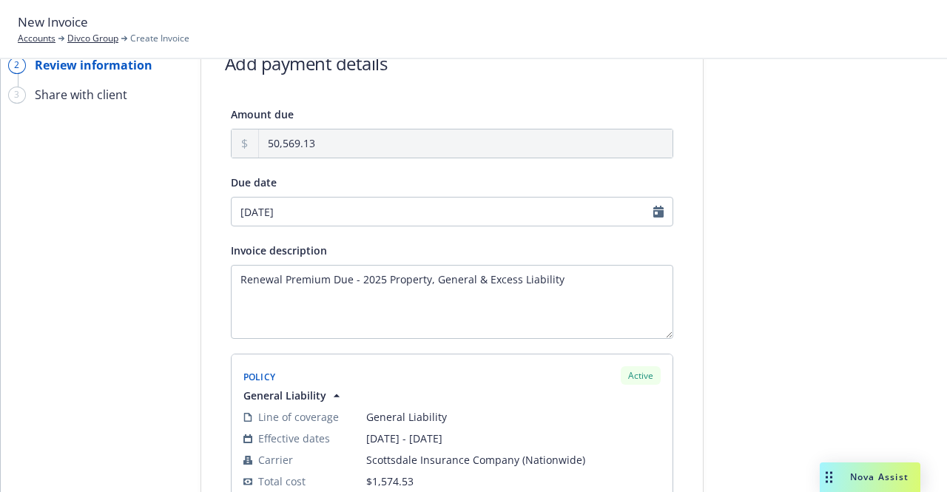
type input "[DATE]"
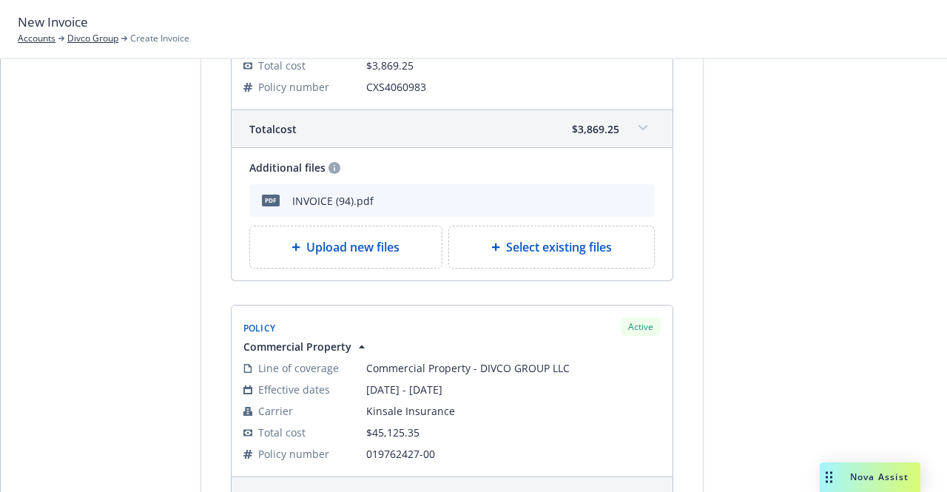
scroll to position [1115, 0]
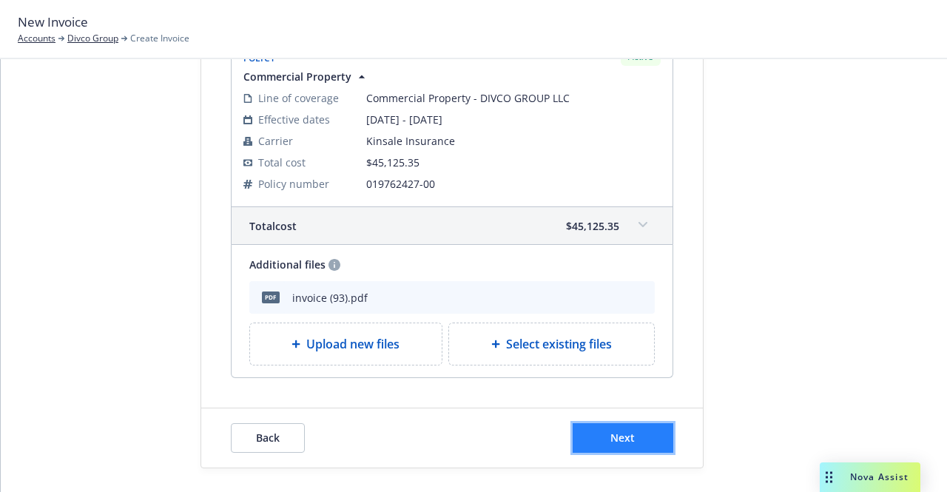
click at [617, 425] on button "Next" at bounding box center [623, 438] width 101 height 30
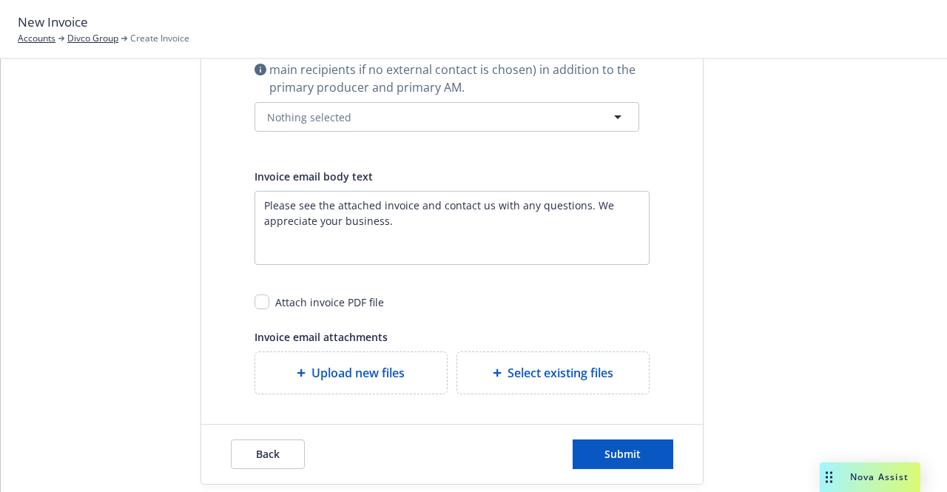
scroll to position [457, 0]
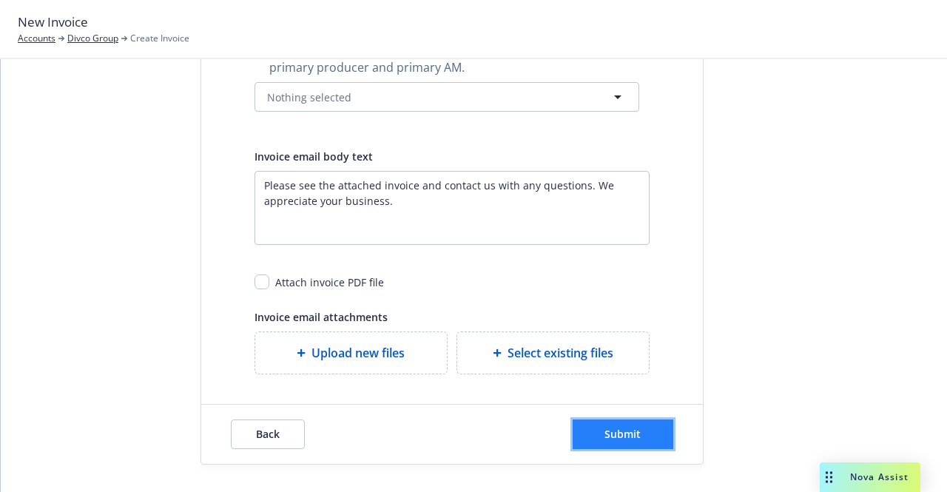
click at [633, 436] on span "Submit" at bounding box center [623, 434] width 36 height 14
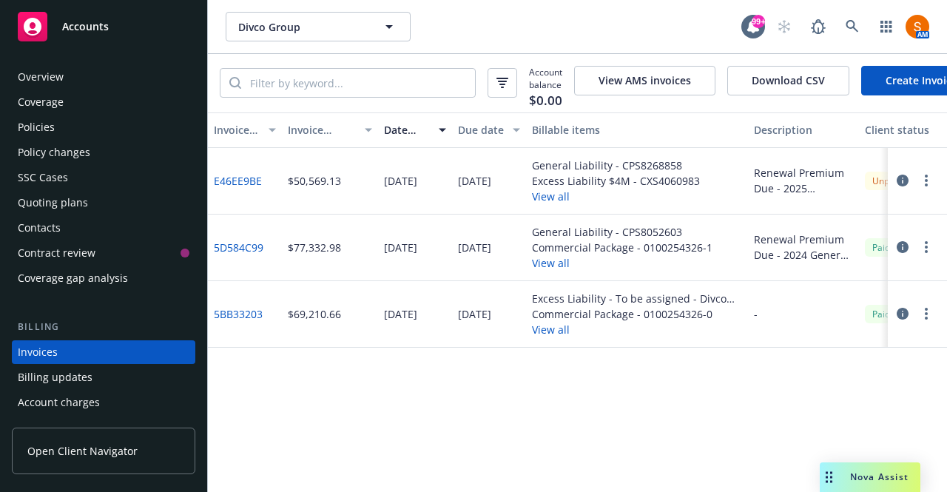
scroll to position [82, 0]
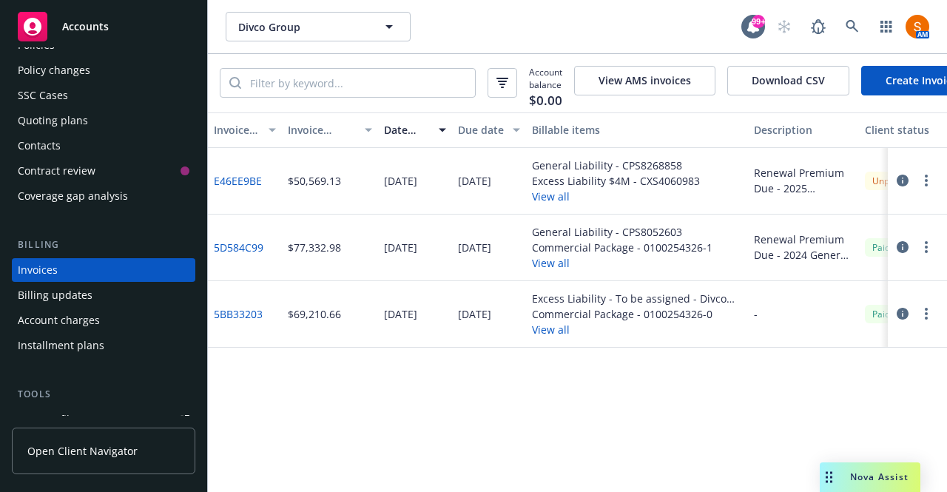
click at [930, 189] on button "button" at bounding box center [927, 181] width 18 height 18
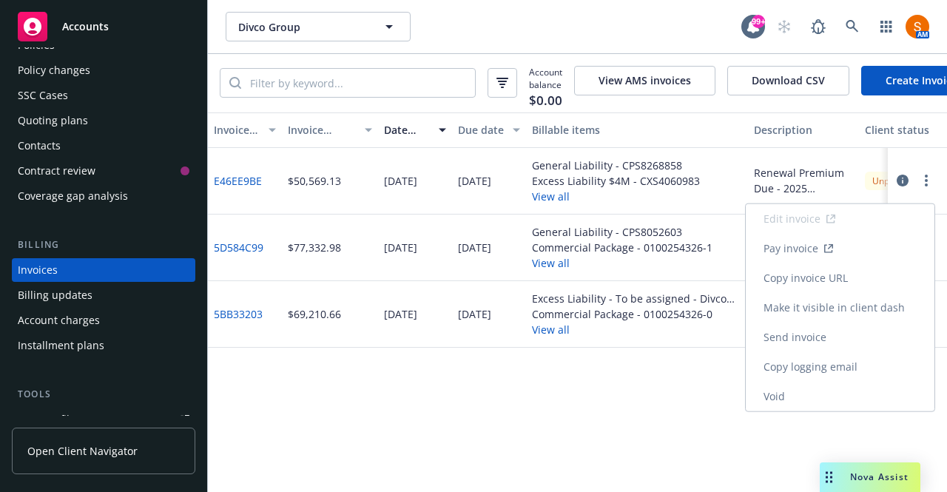
click at [827, 344] on link "Send invoice" at bounding box center [840, 338] width 189 height 30
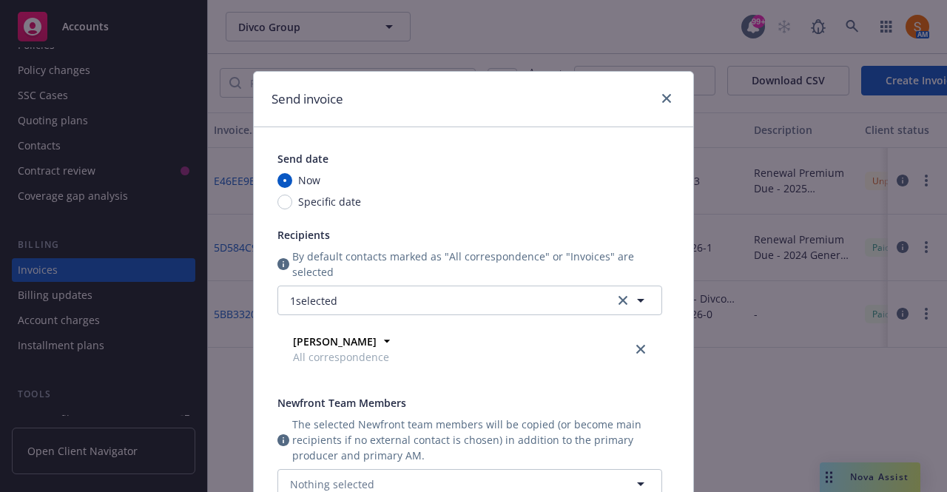
scroll to position [423, 0]
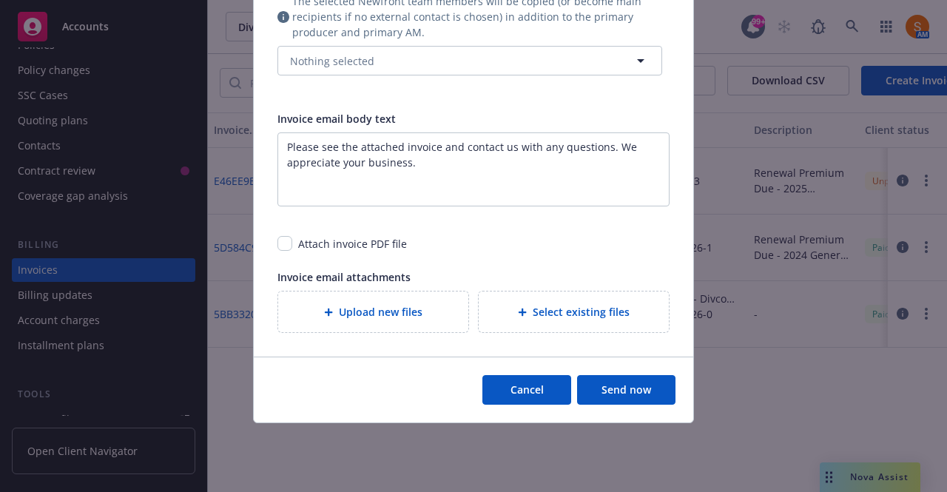
click at [622, 391] on button "Send now" at bounding box center [626, 390] width 98 height 30
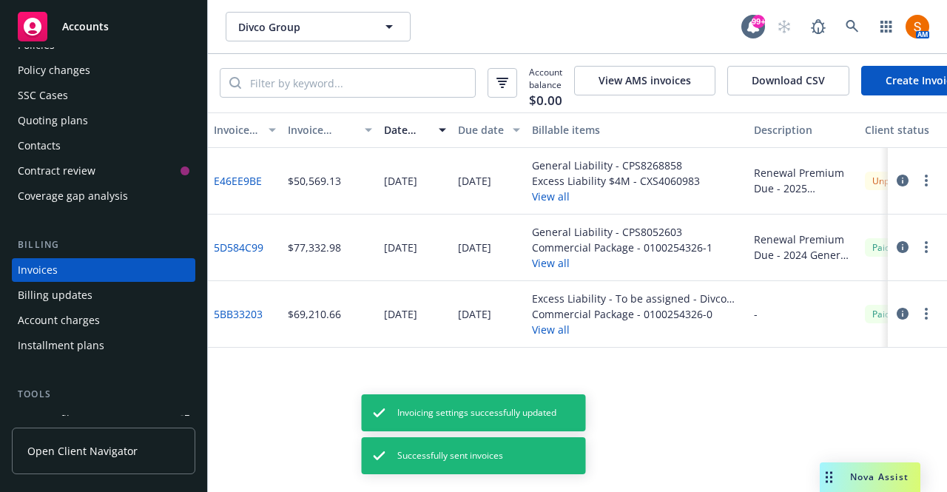
click at [929, 189] on button "button" at bounding box center [927, 181] width 18 height 18
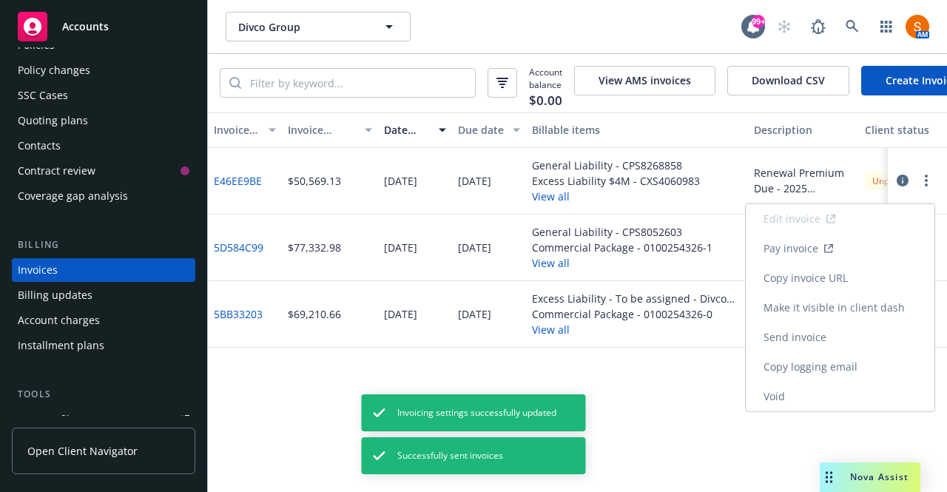
click at [835, 313] on link "Make it visible in client dash" at bounding box center [840, 308] width 189 height 30
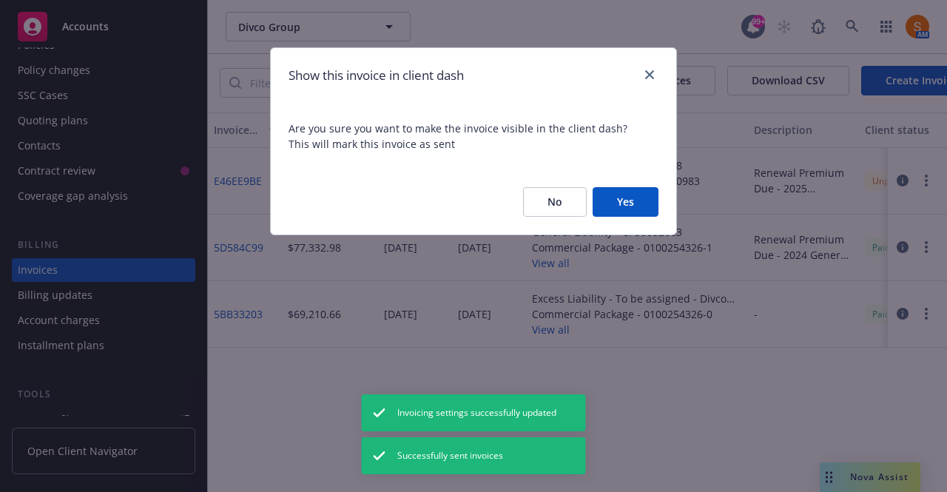
click at [619, 201] on button "Yes" at bounding box center [626, 202] width 66 height 30
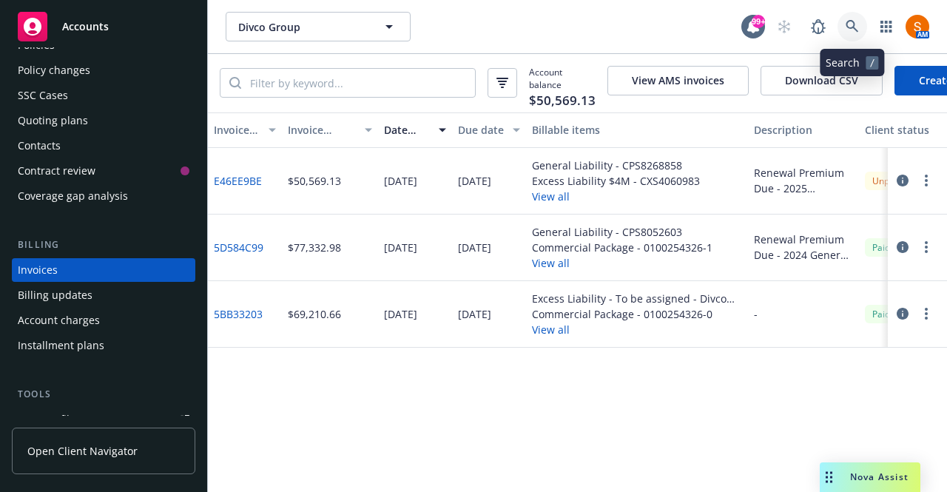
click at [854, 34] on link at bounding box center [853, 27] width 30 height 30
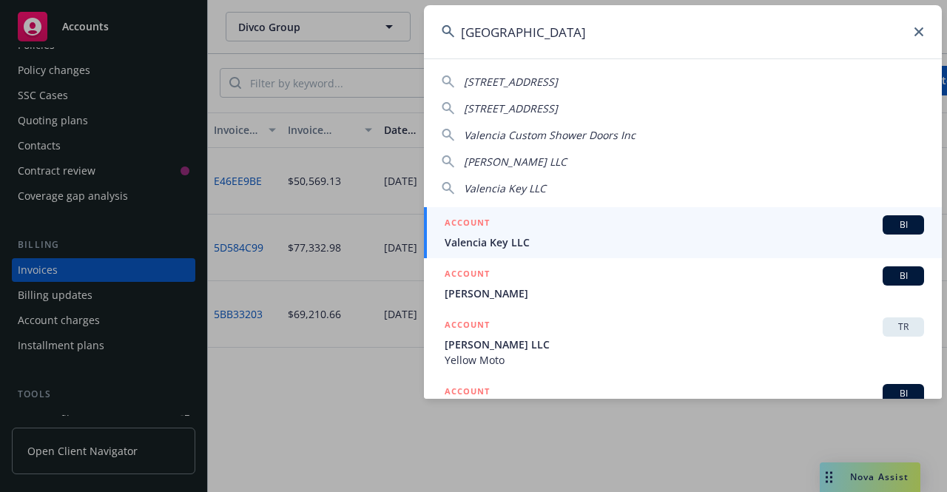
type input "[GEOGRAPHIC_DATA]"
